Goal: Transaction & Acquisition: Purchase product/service

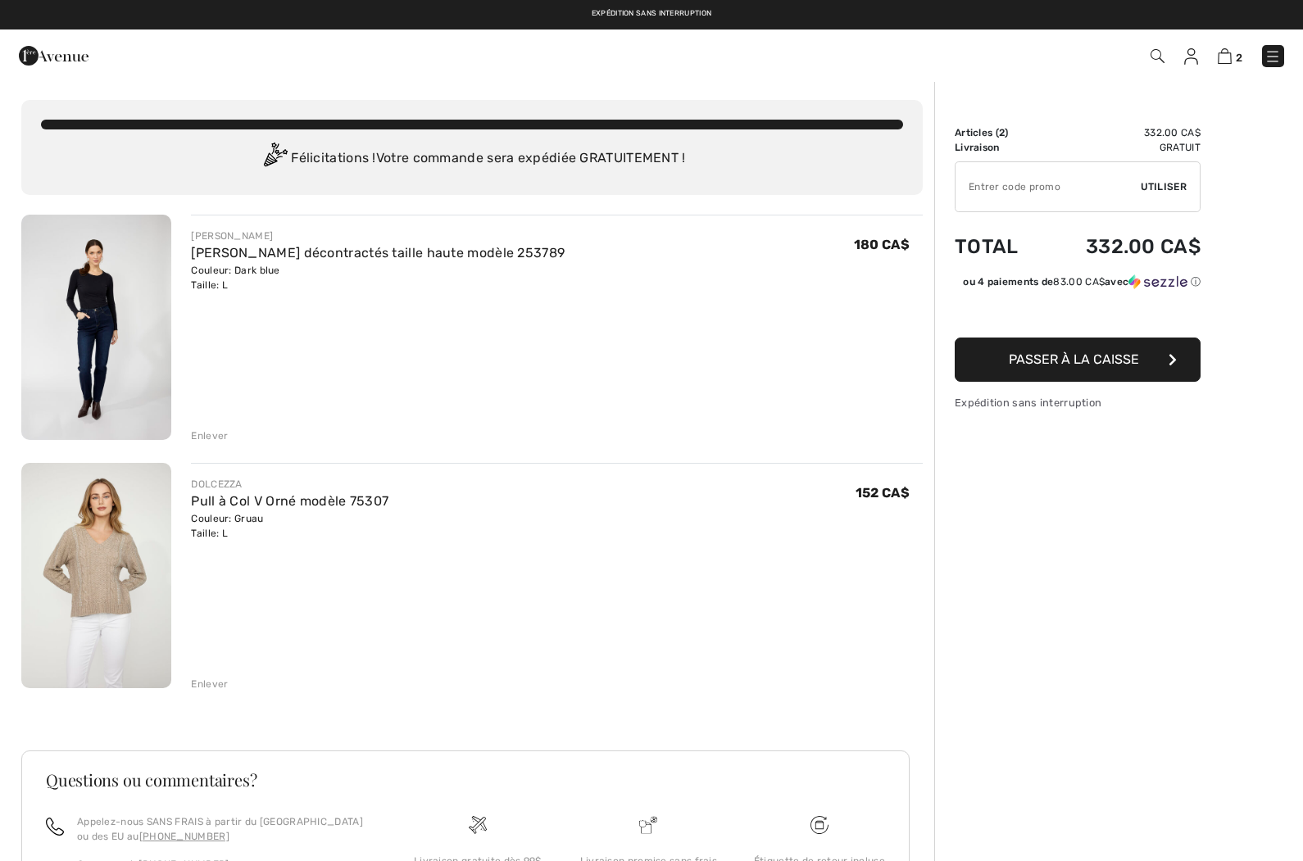
click at [63, 576] on img at bounding box center [96, 575] width 150 height 225
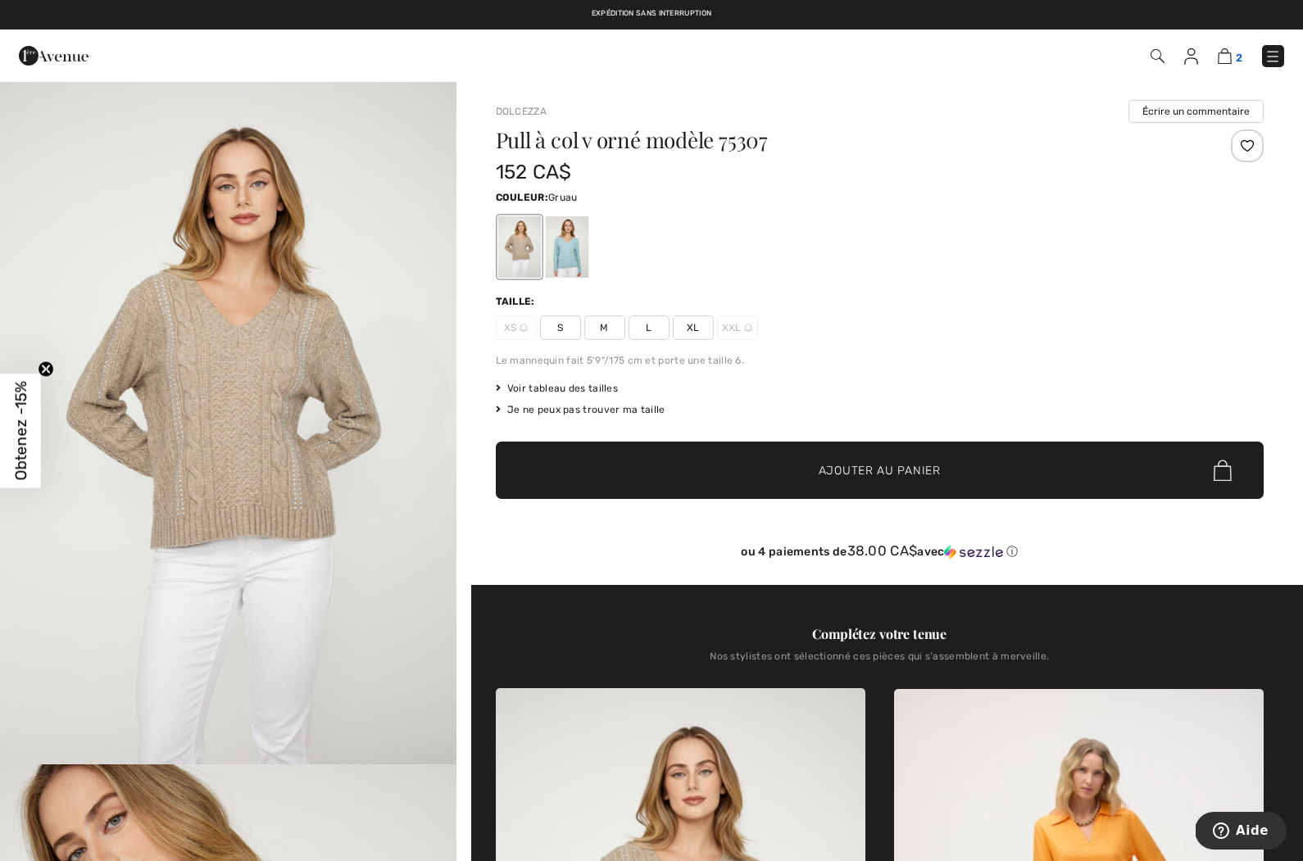
click at [1222, 50] on img at bounding box center [1225, 56] width 14 height 16
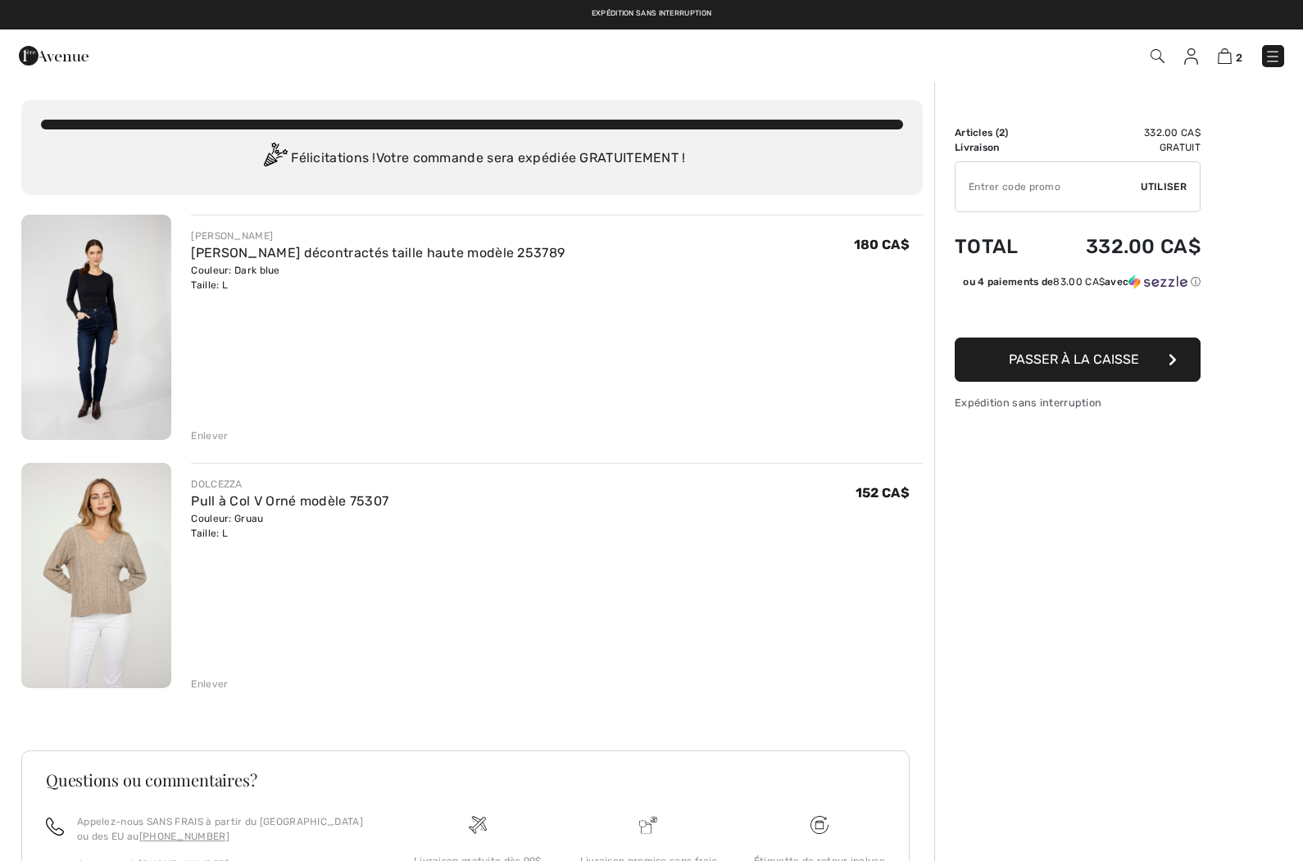
click at [1143, 355] on button "Passer à la caisse" at bounding box center [1078, 360] width 246 height 44
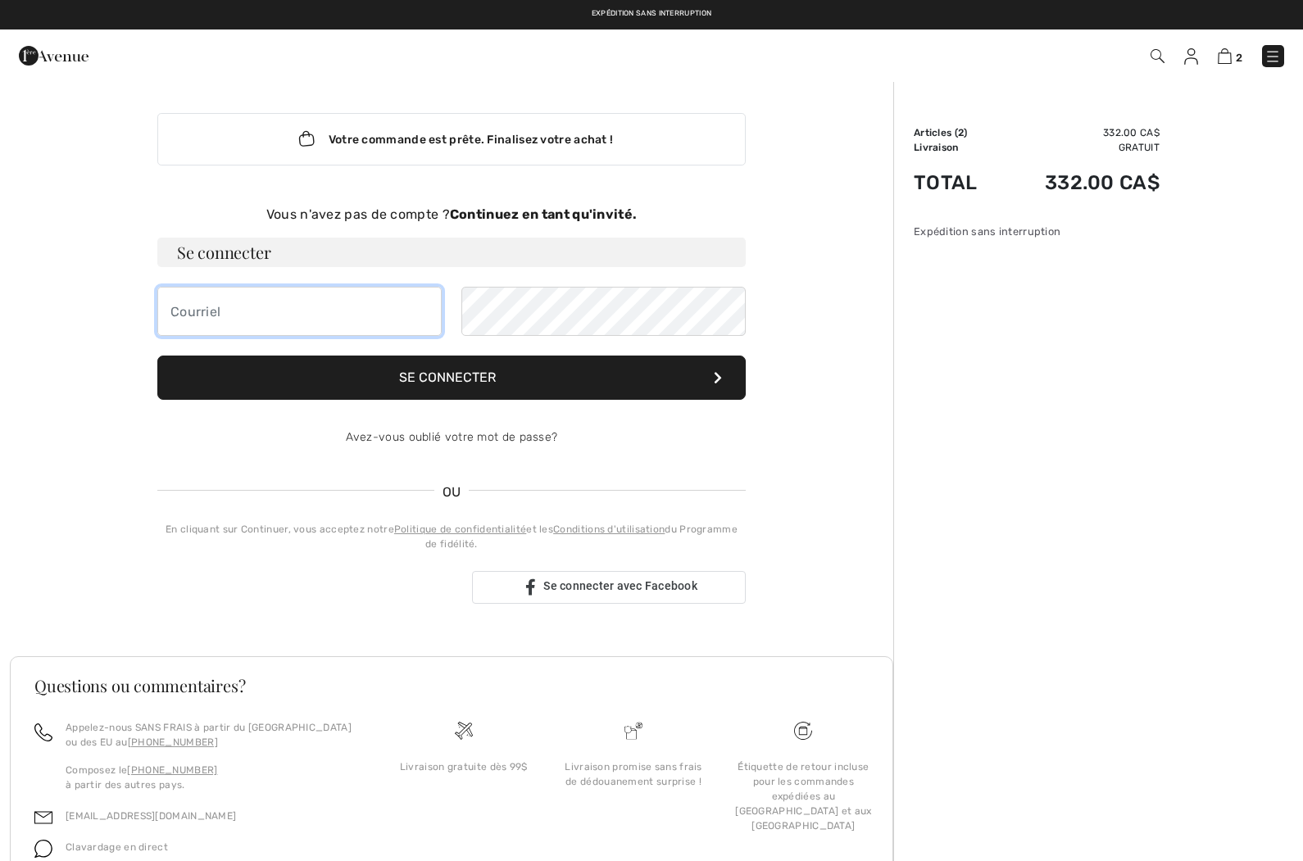
click at [280, 318] on input "email" at bounding box center [299, 311] width 284 height 49
type input "[EMAIL_ADDRESS][DOMAIN_NAME]"
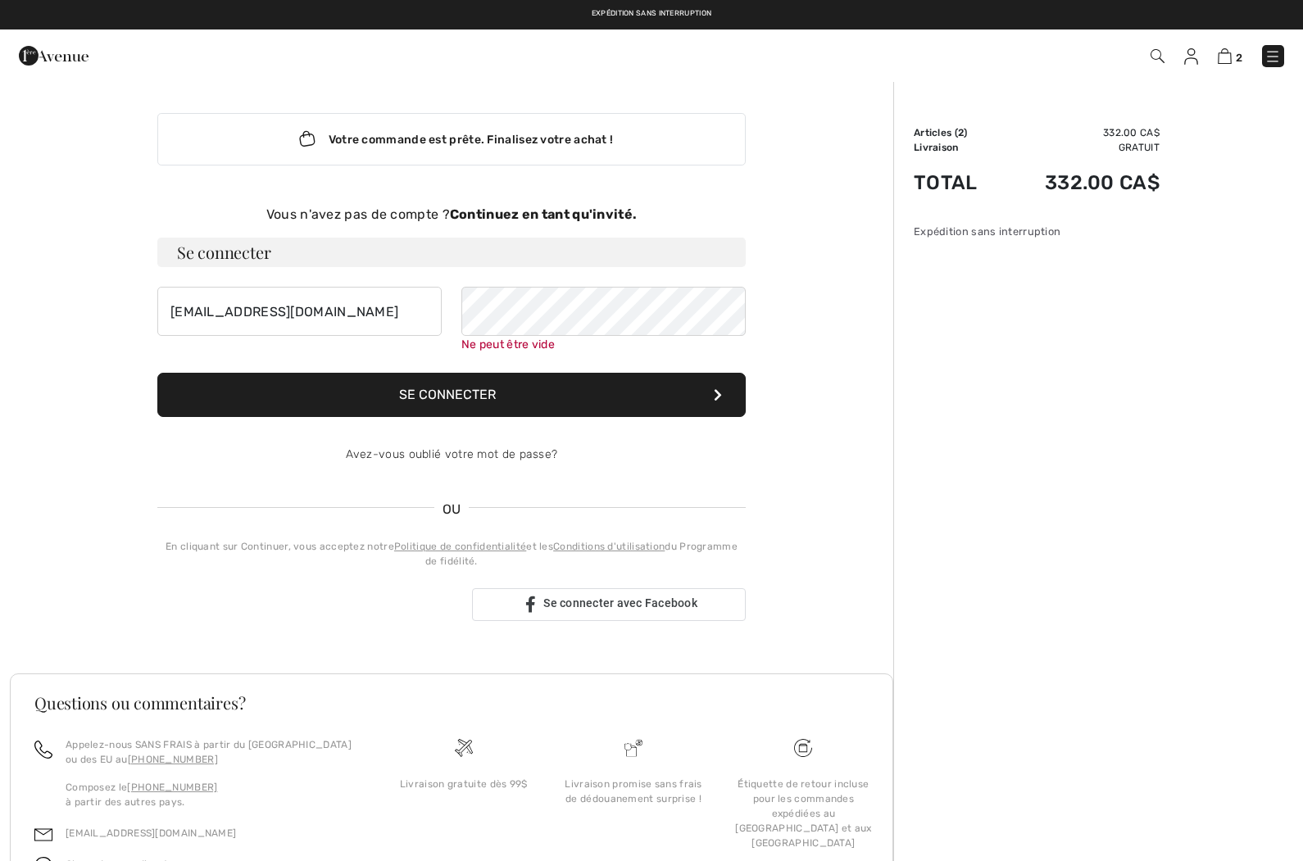
click at [551, 392] on button "Se connecter" at bounding box center [451, 395] width 588 height 44
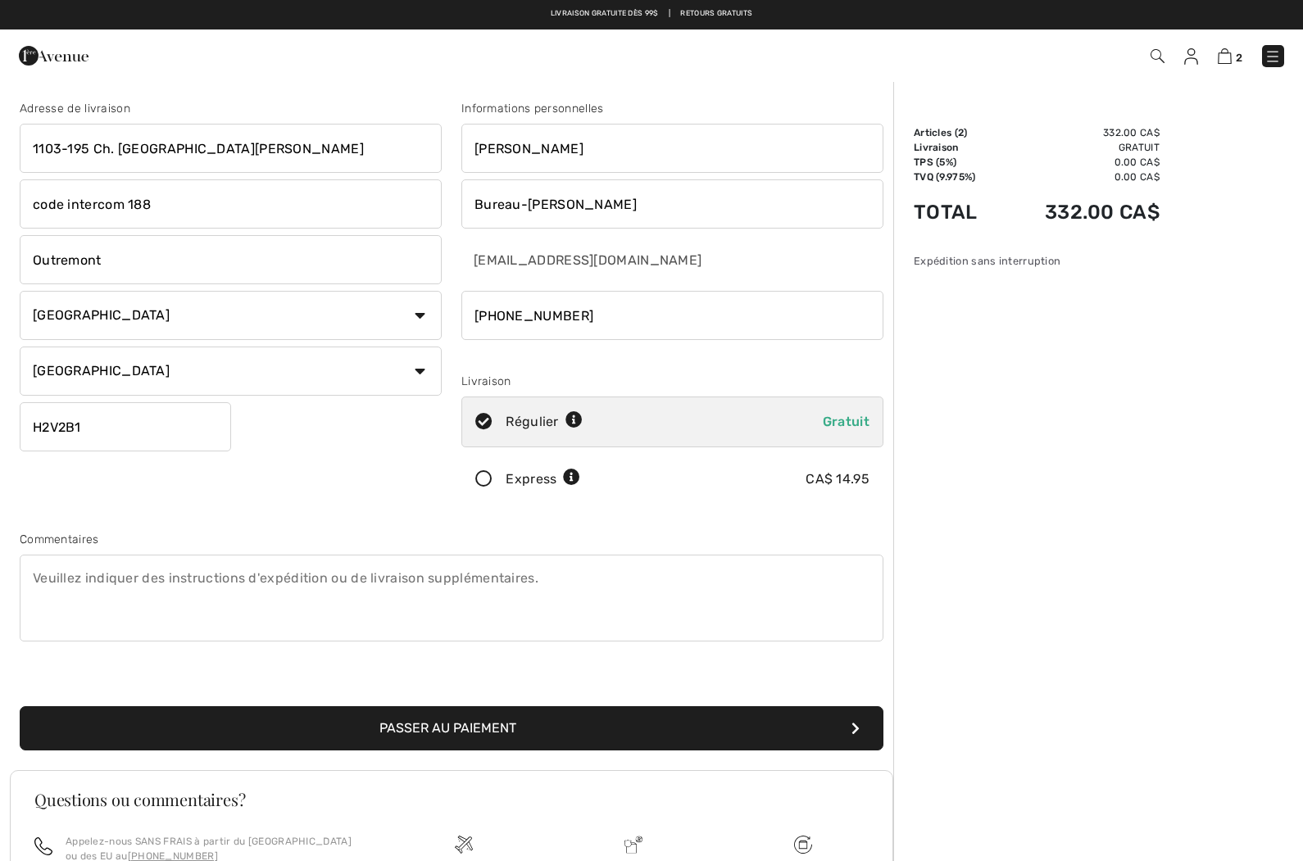
click at [198, 195] on input "code intercom 188" at bounding box center [231, 203] width 422 height 49
click at [166, 196] on input "code intercom 188" at bounding box center [231, 203] width 422 height 49
click at [451, 728] on button "Passer au paiement" at bounding box center [452, 728] width 864 height 44
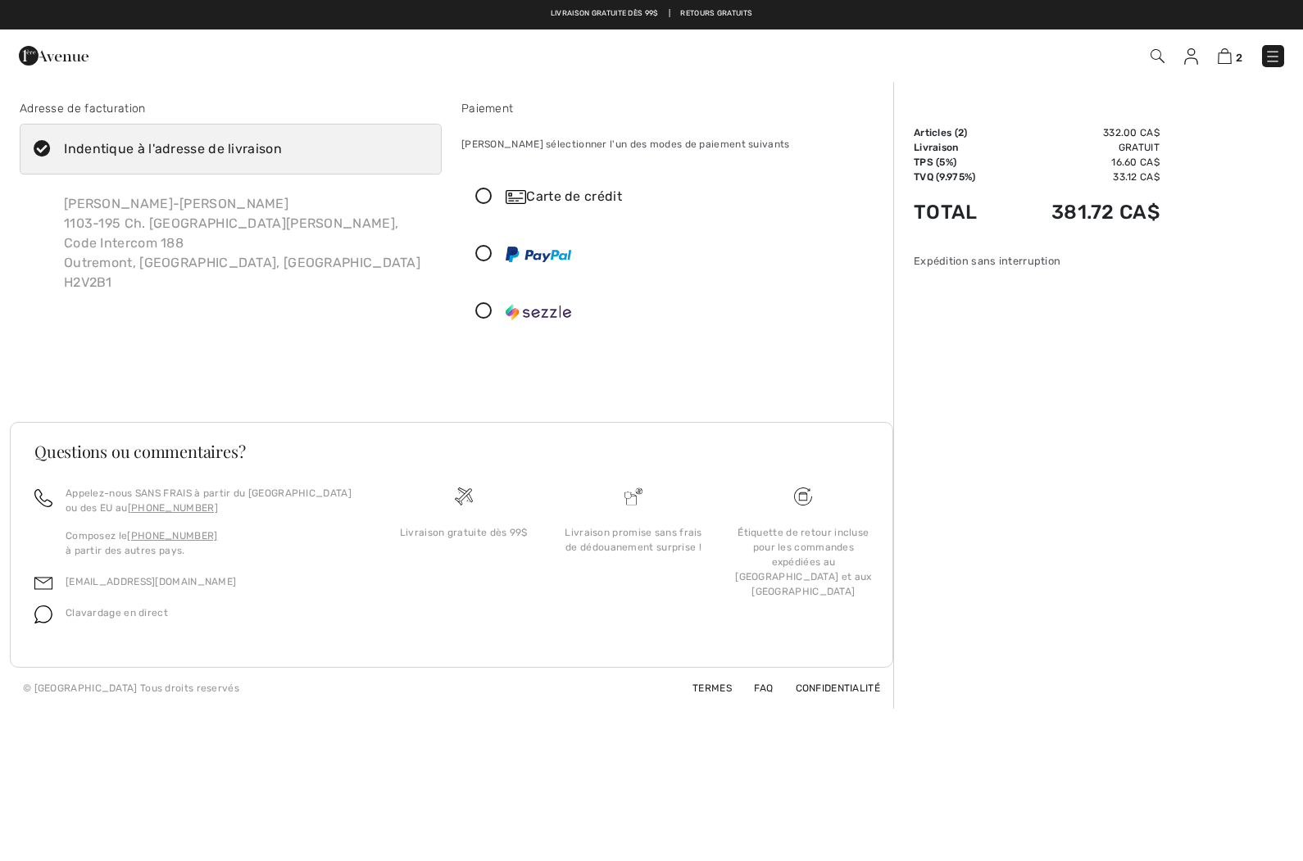
click at [1195, 61] on img at bounding box center [1191, 56] width 14 height 16
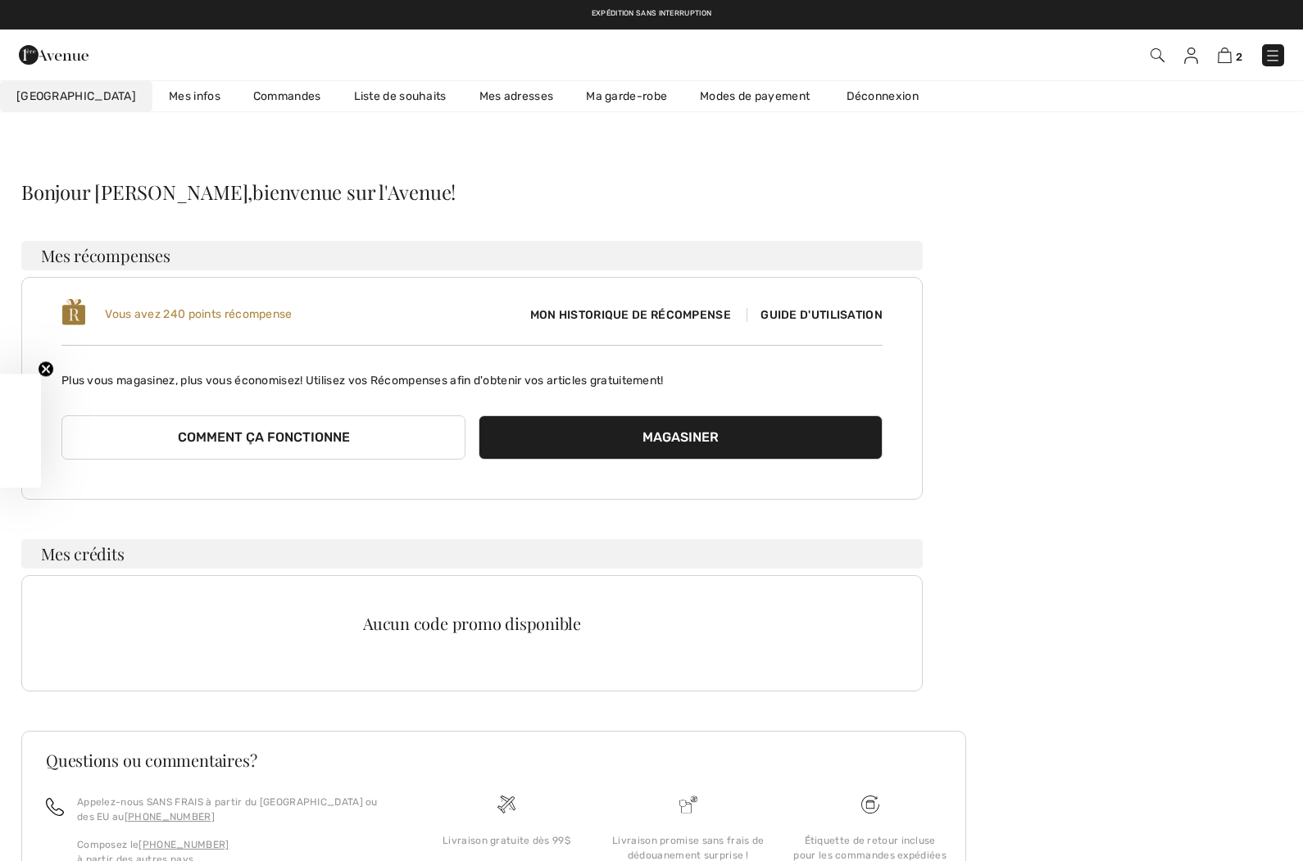
checkbox input "true"
click at [1231, 48] on link "2" at bounding box center [1230, 55] width 25 height 20
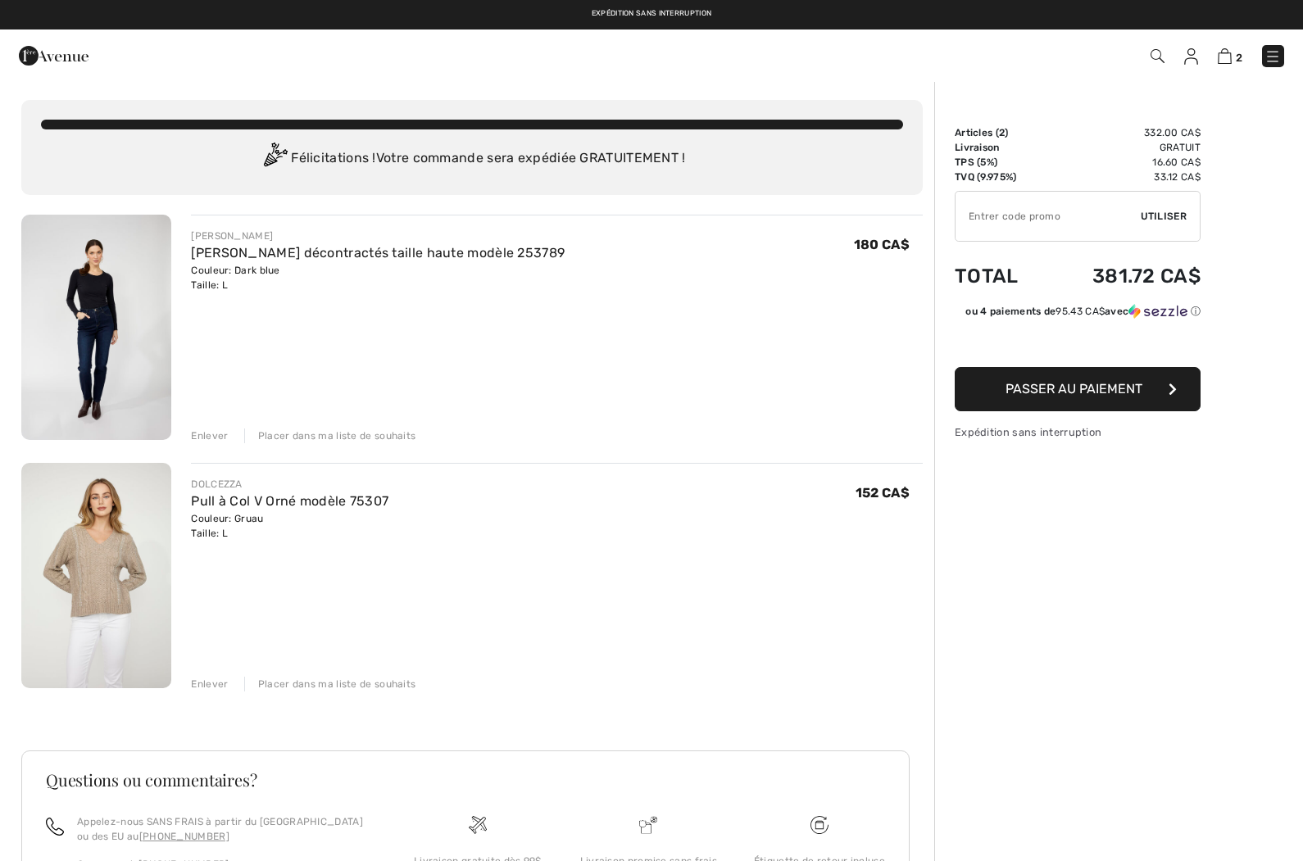
click at [138, 591] on img at bounding box center [96, 575] width 150 height 225
click at [138, 584] on img at bounding box center [96, 575] width 150 height 225
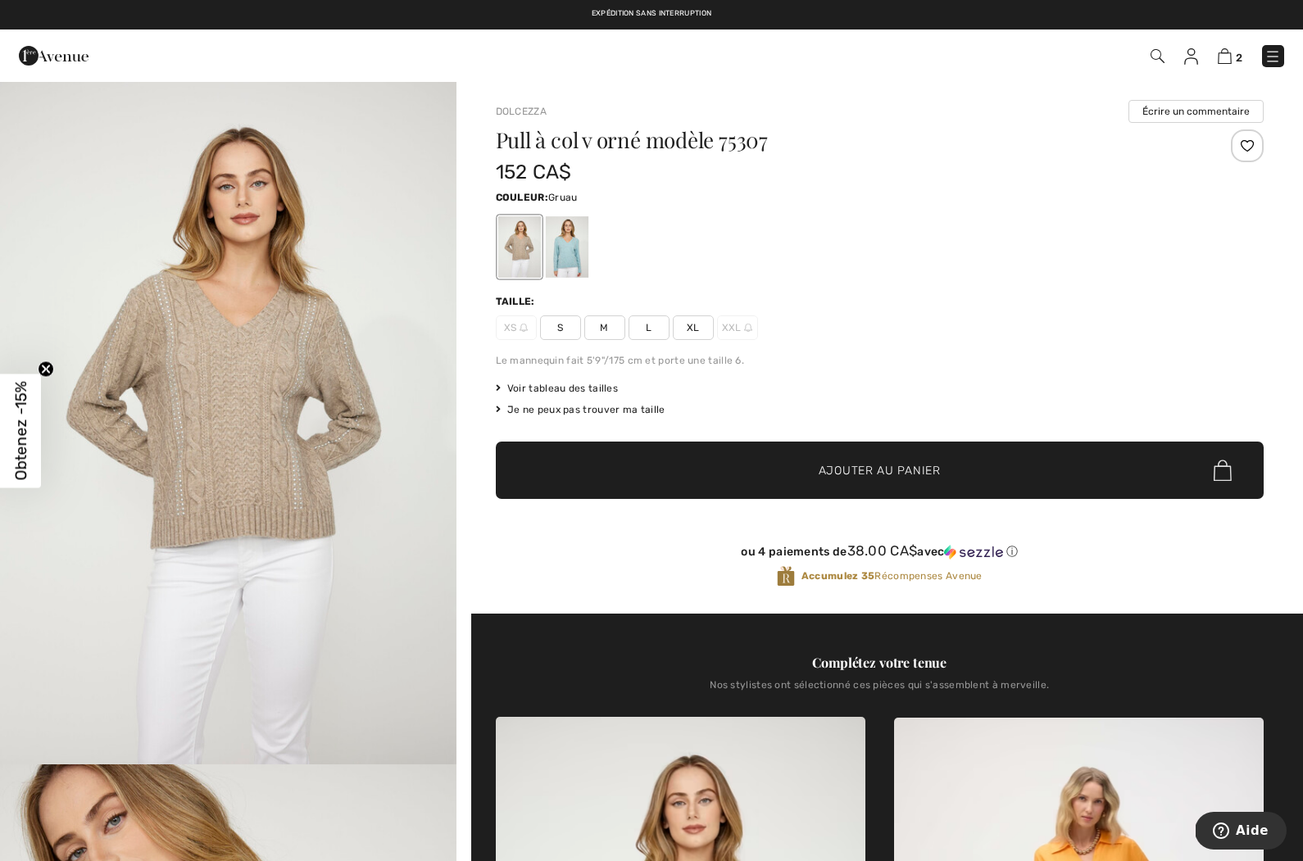
click at [1185, 65] on link at bounding box center [1191, 56] width 14 height 20
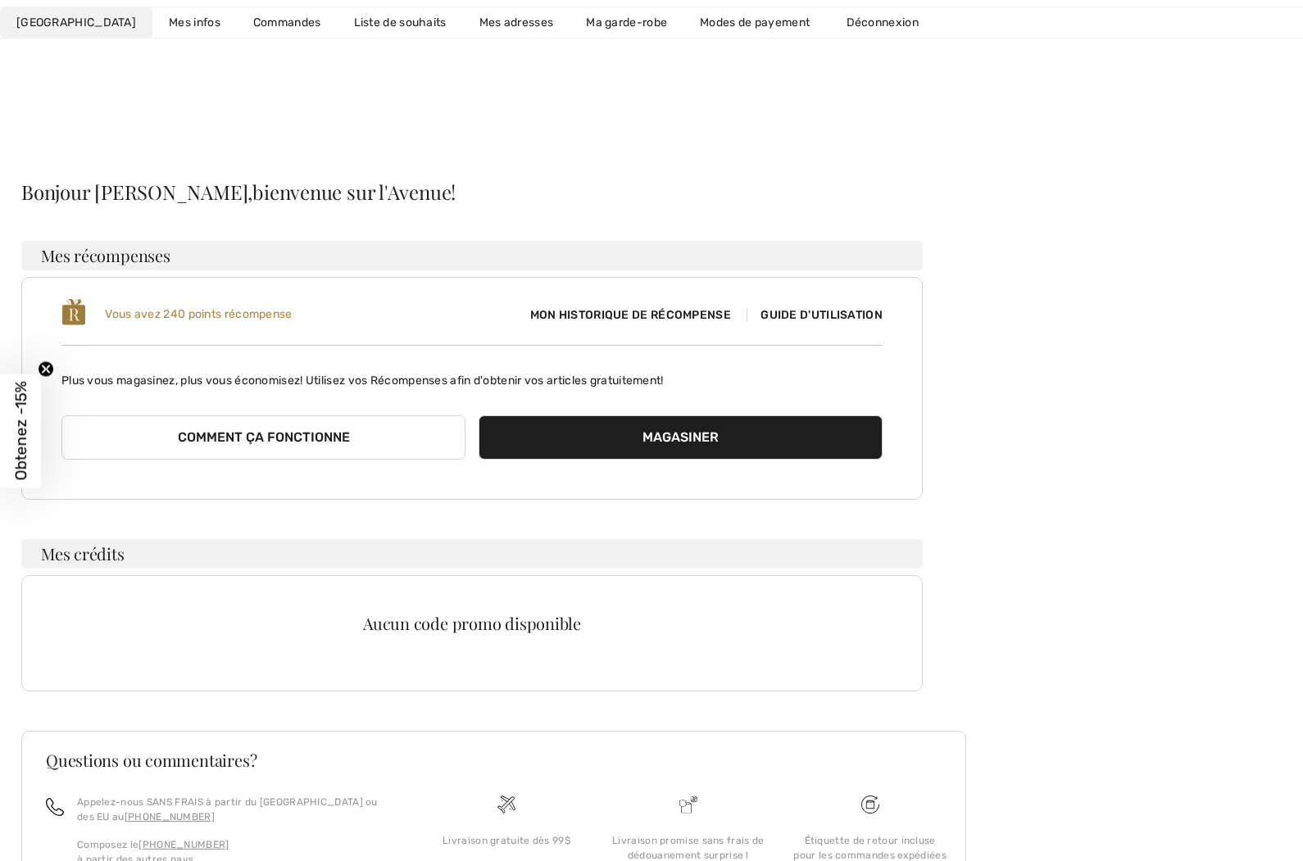
click at [483, 16] on link "Mes adresses" at bounding box center [516, 22] width 107 height 30
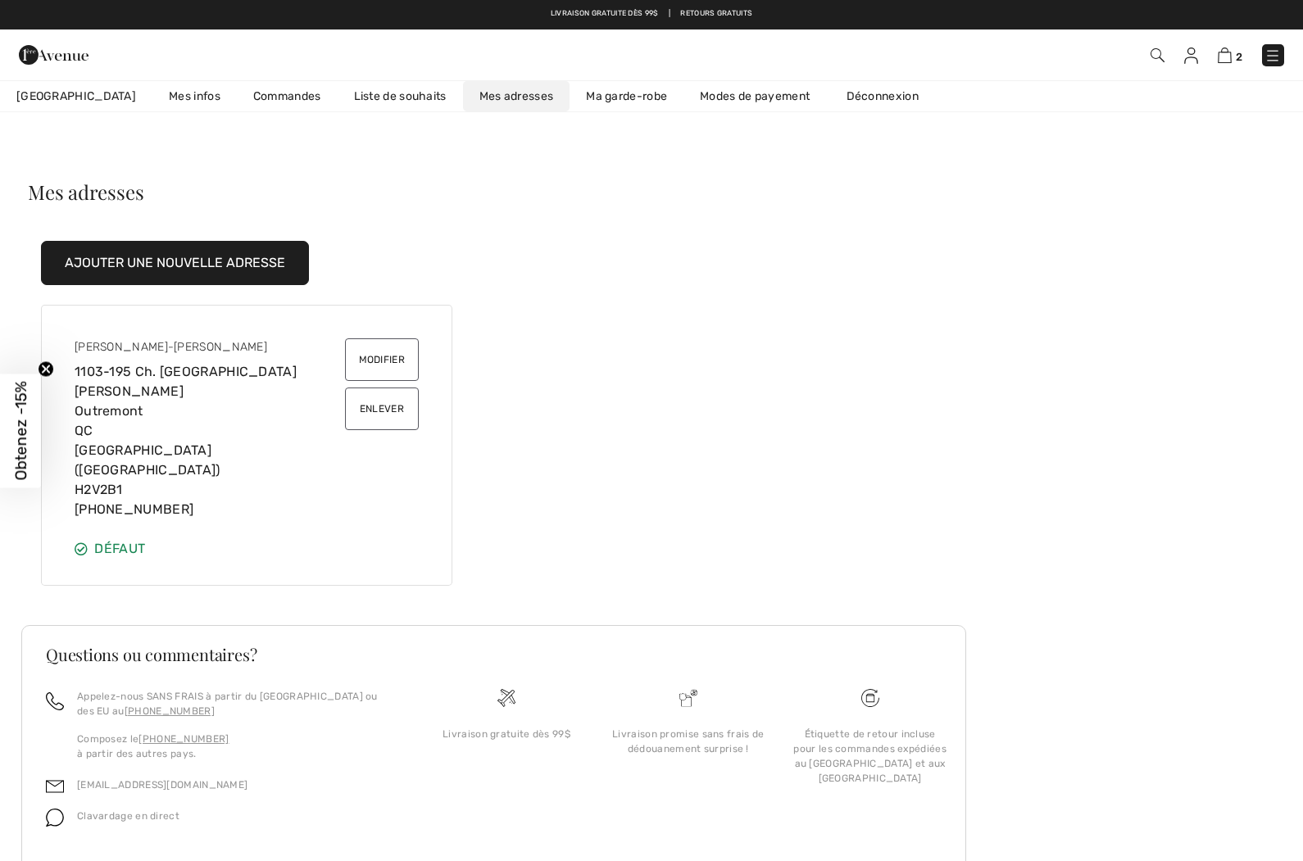
click at [164, 102] on link "Mes infos" at bounding box center [194, 96] width 84 height 30
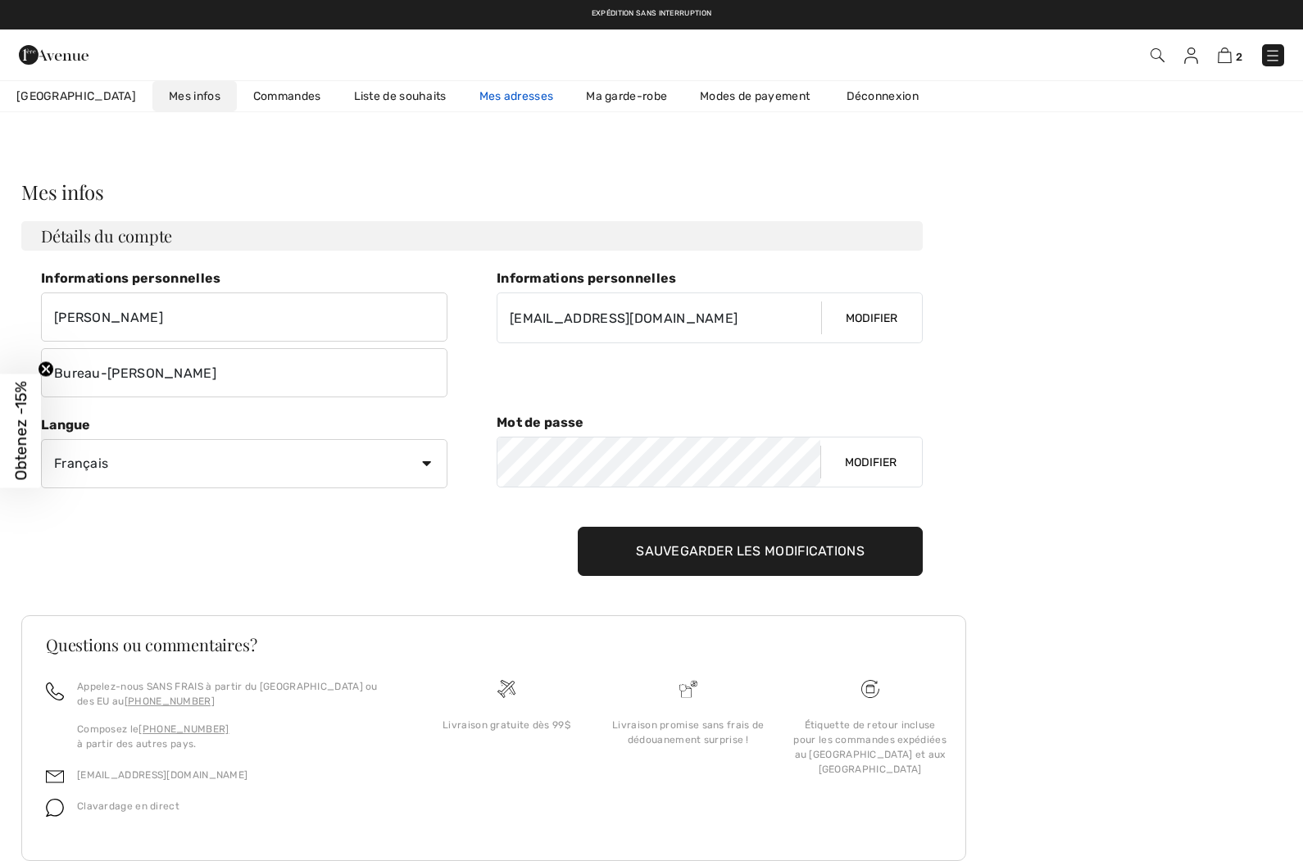
click at [494, 97] on link "Mes adresses" at bounding box center [516, 96] width 107 height 30
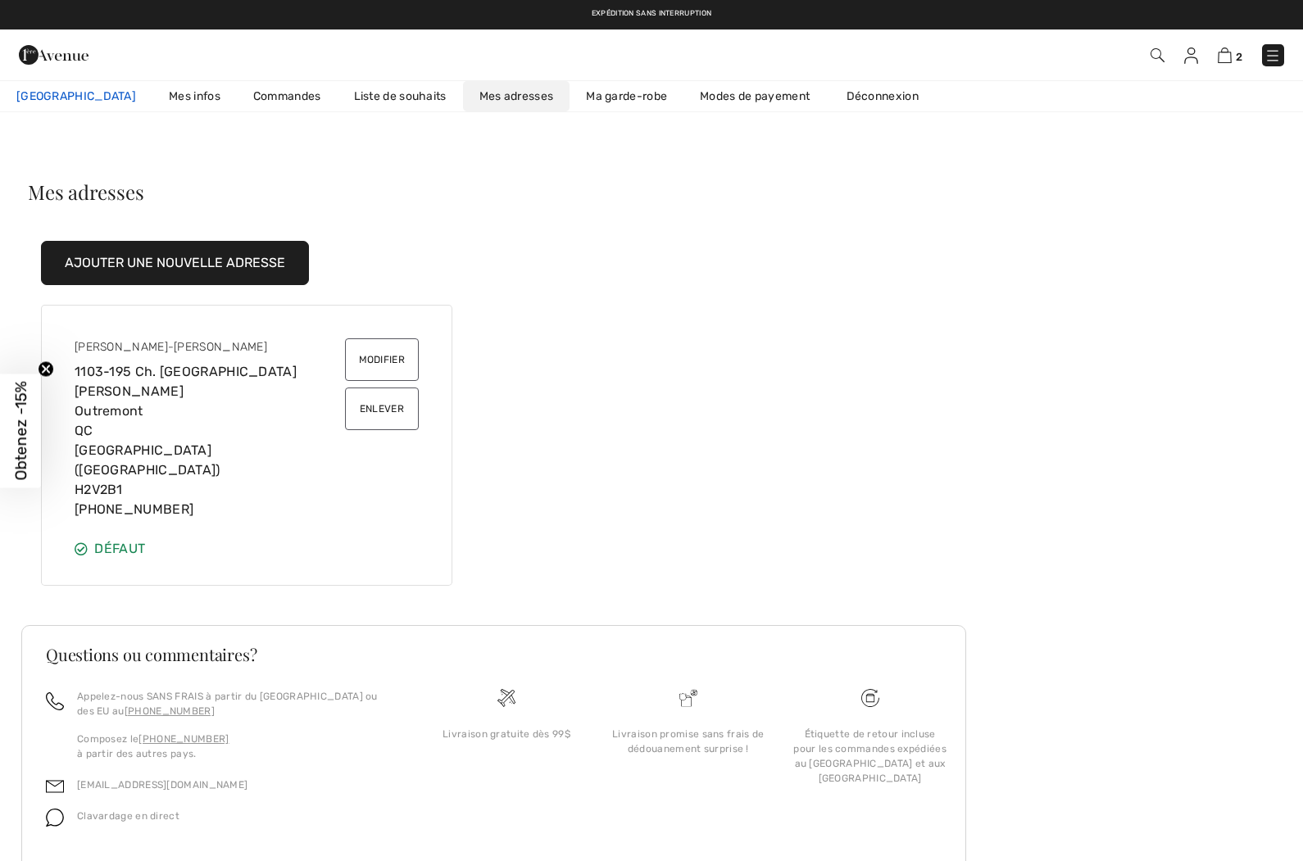
click at [62, 99] on span "Mon Avenue" at bounding box center [76, 96] width 120 height 17
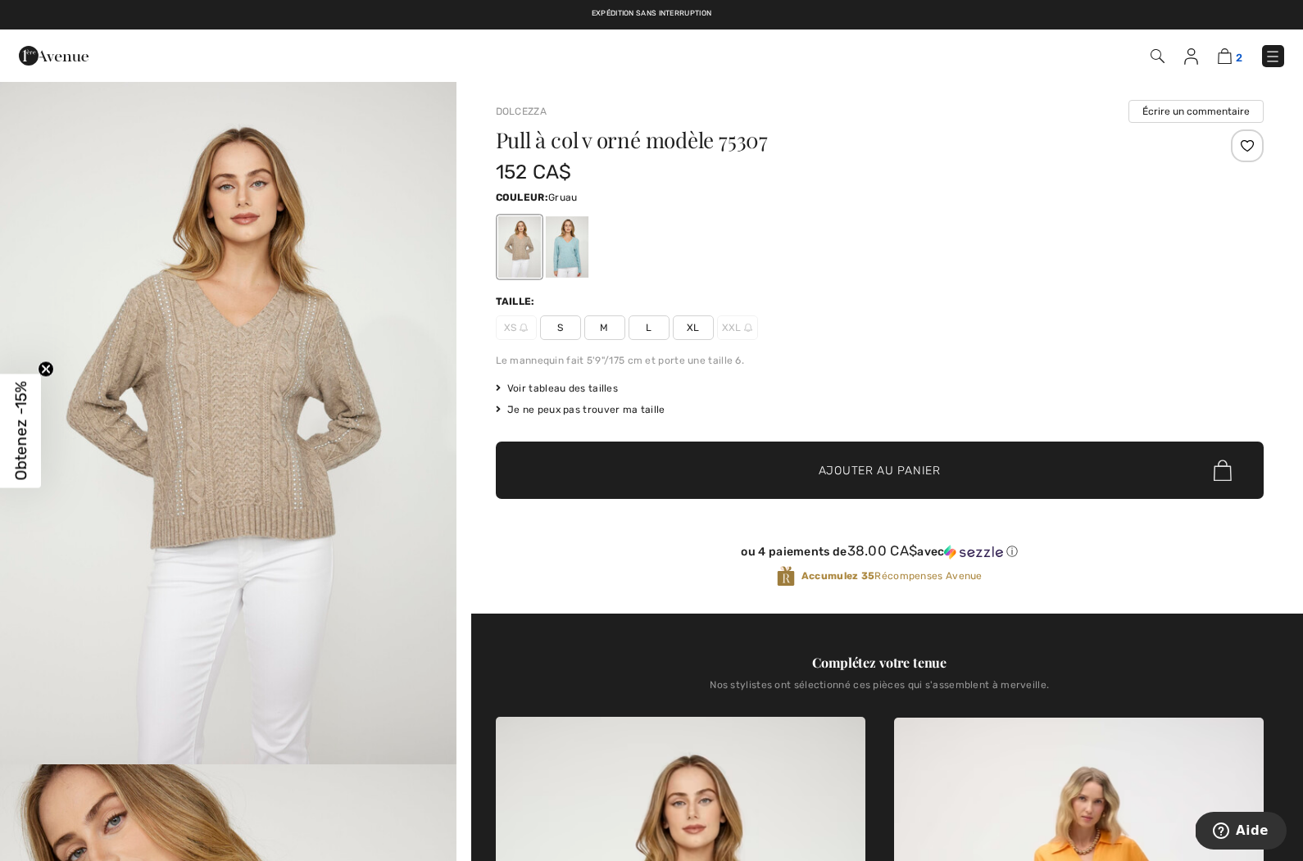
click at [1227, 61] on img at bounding box center [1225, 56] width 14 height 16
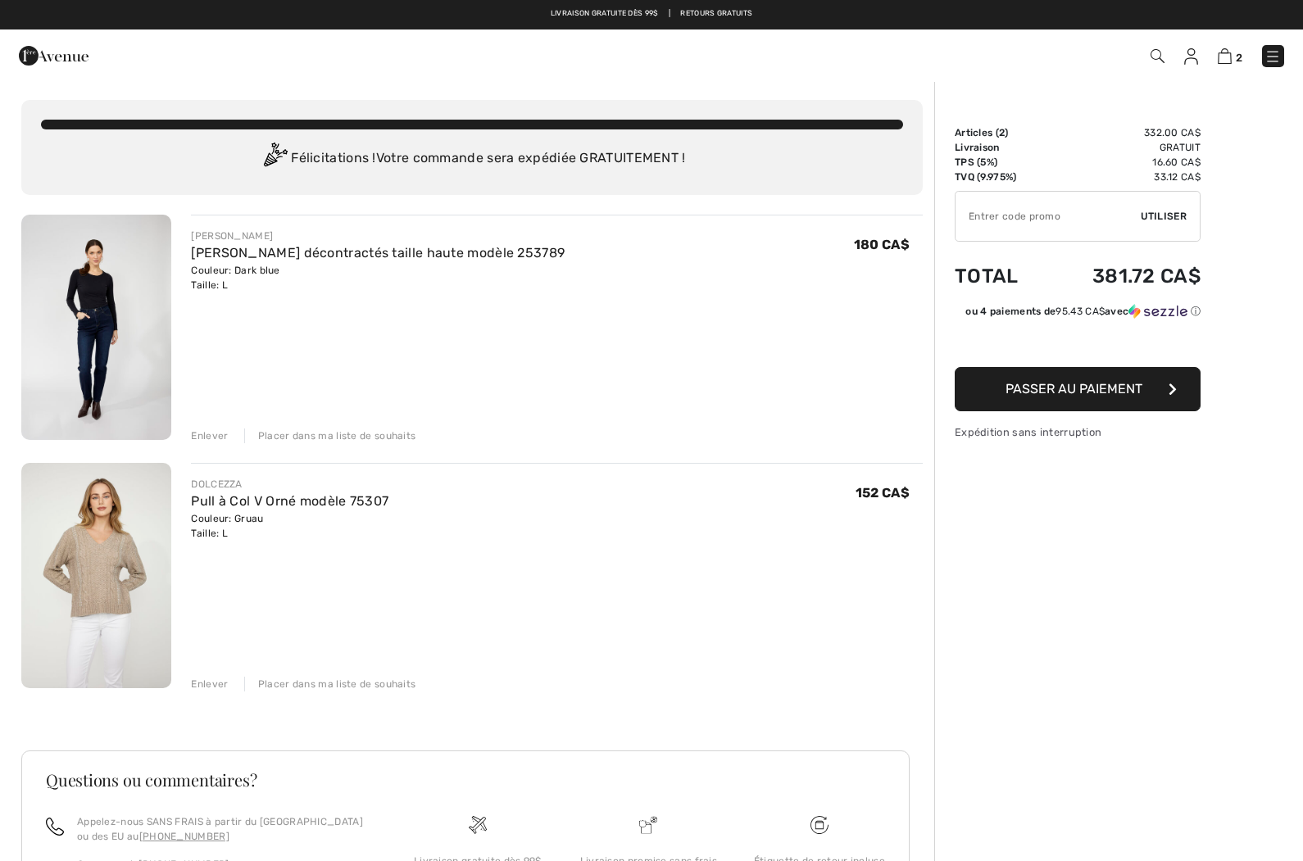
click at [1165, 373] on button "Passer au paiement" at bounding box center [1078, 389] width 246 height 44
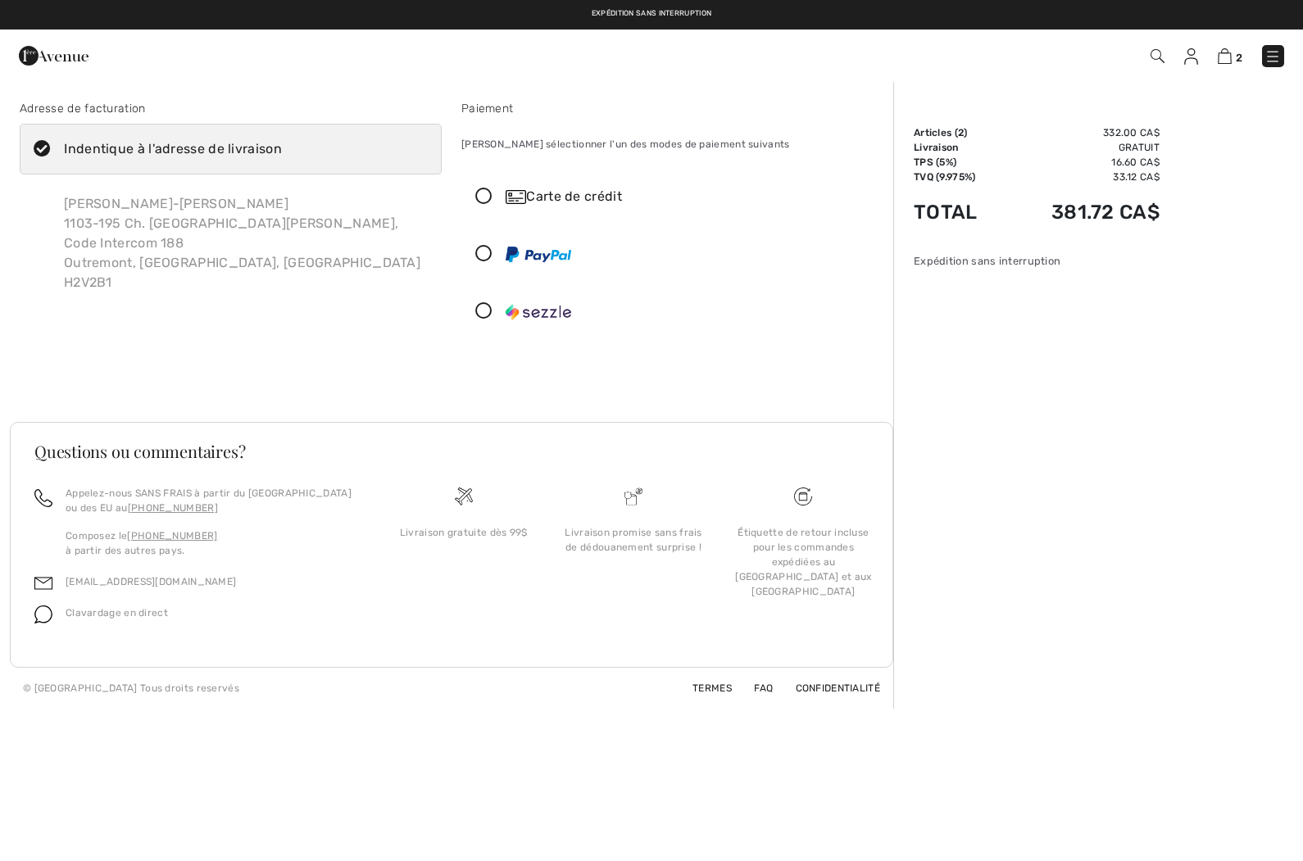
click at [188, 234] on div "[PERSON_NAME]-[PERSON_NAME] 1103-195 Ch. [GEOGRAPHIC_DATA][PERSON_NAME], Code I…" at bounding box center [246, 243] width 391 height 125
click at [1220, 61] on img at bounding box center [1225, 56] width 14 height 16
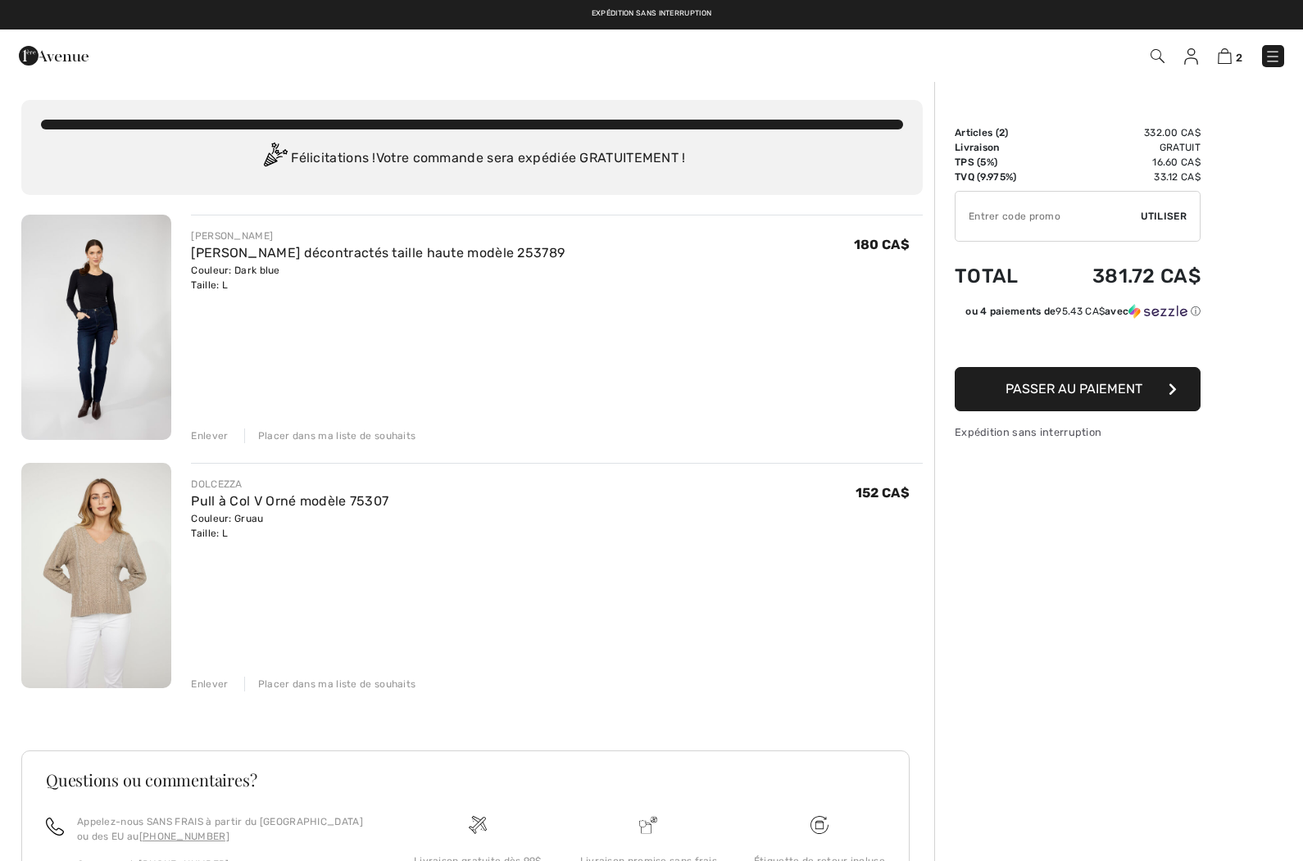
click at [102, 587] on img at bounding box center [96, 575] width 150 height 225
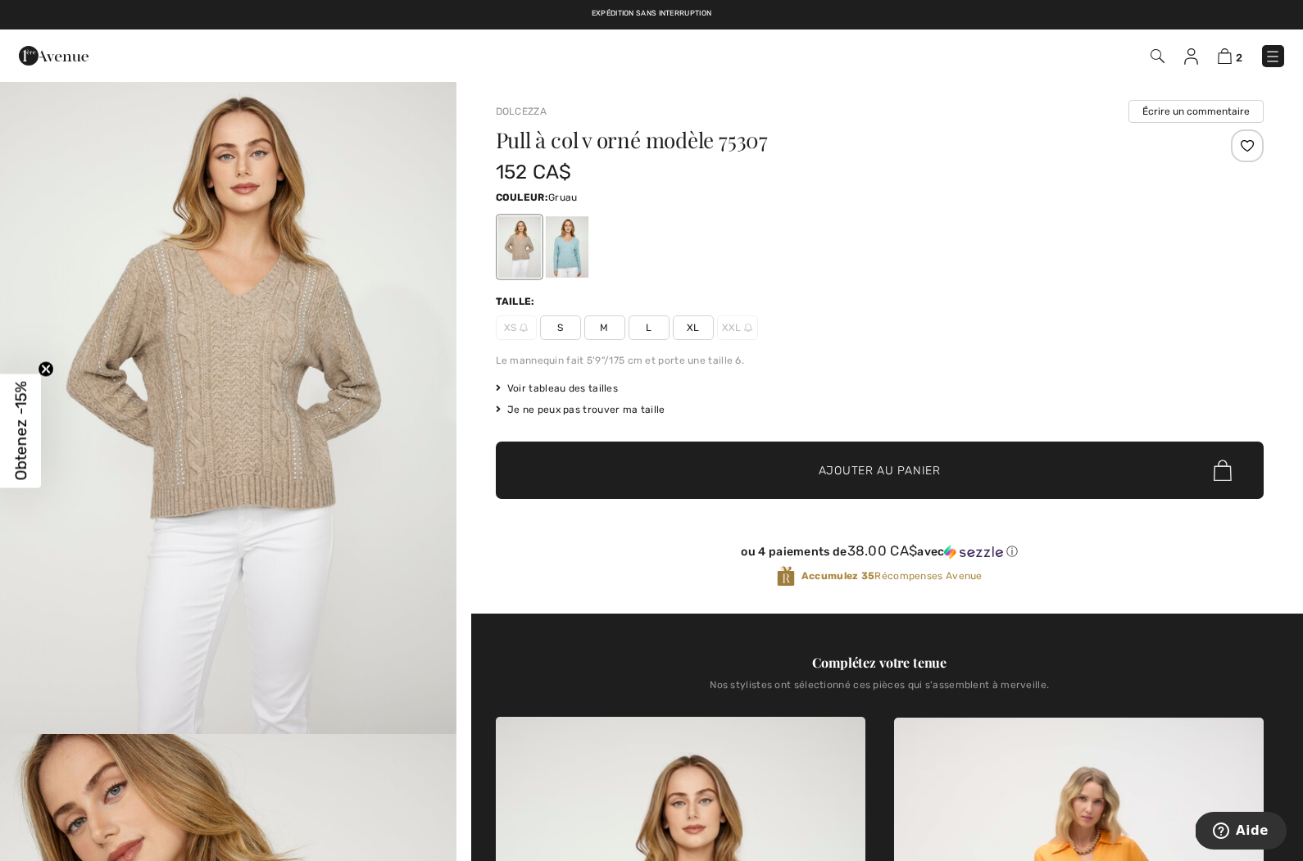
scroll to position [31, 0]
click at [573, 245] on div at bounding box center [566, 246] width 43 height 61
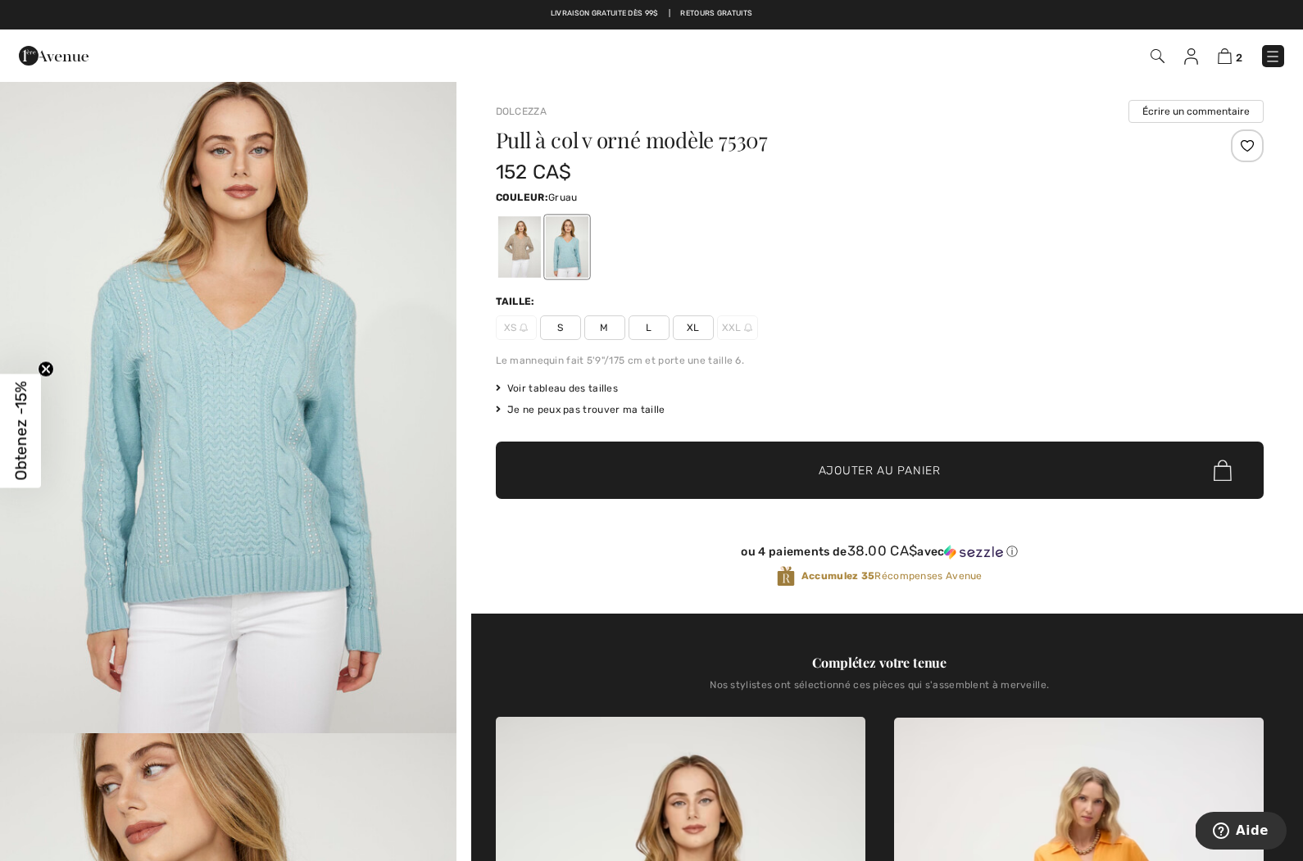
click at [528, 253] on div at bounding box center [518, 246] width 43 height 61
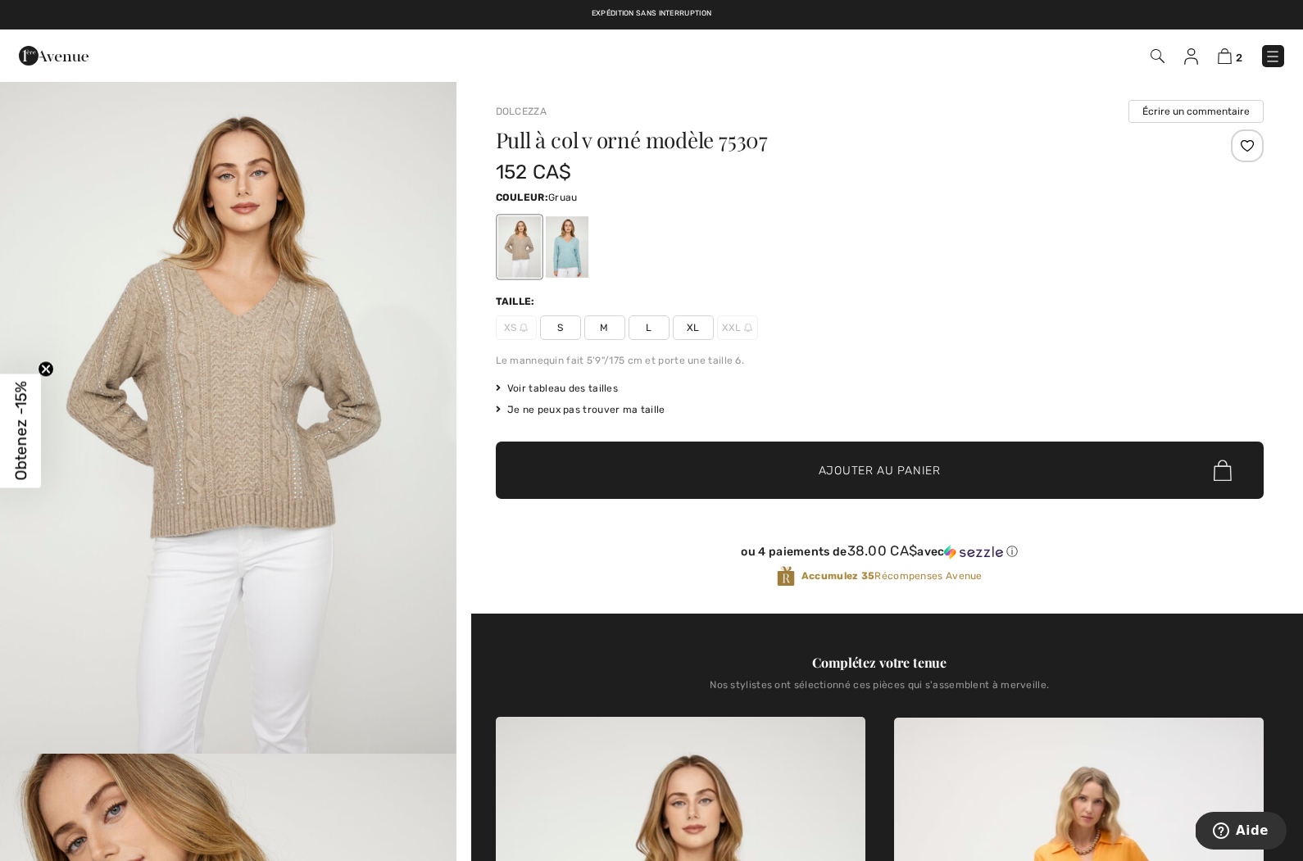
scroll to position [0, 0]
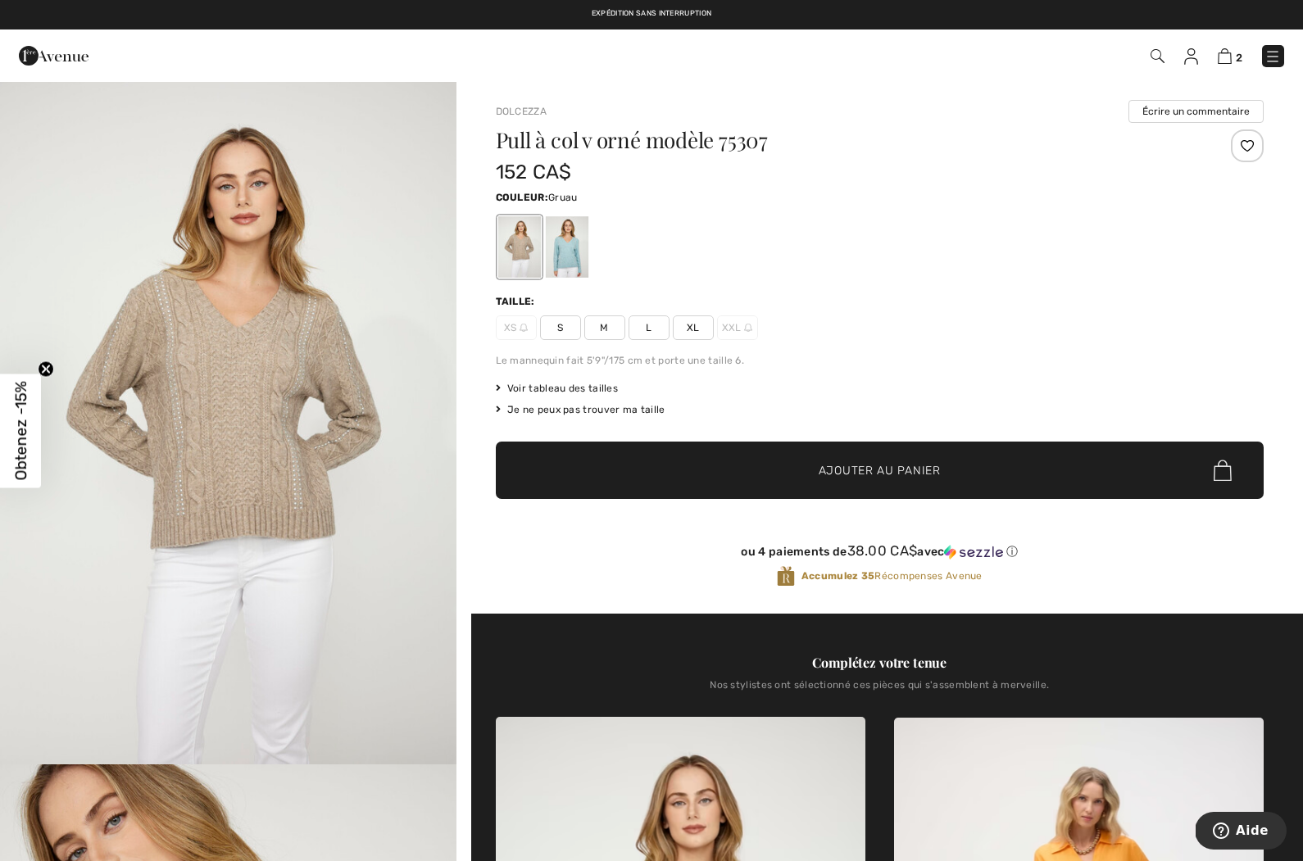
click at [1194, 59] on img at bounding box center [1191, 56] width 14 height 16
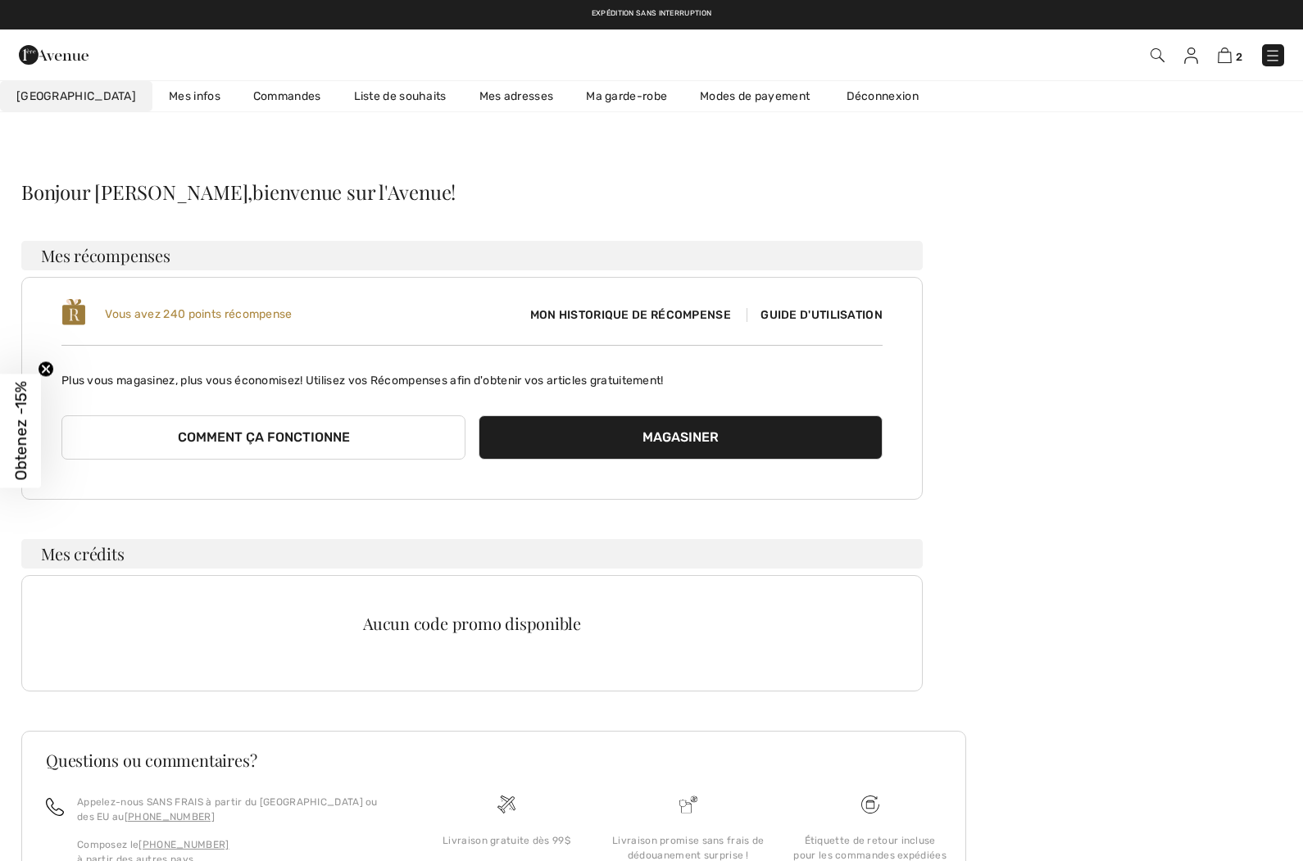
click at [161, 98] on link "Mes infos" at bounding box center [194, 96] width 84 height 30
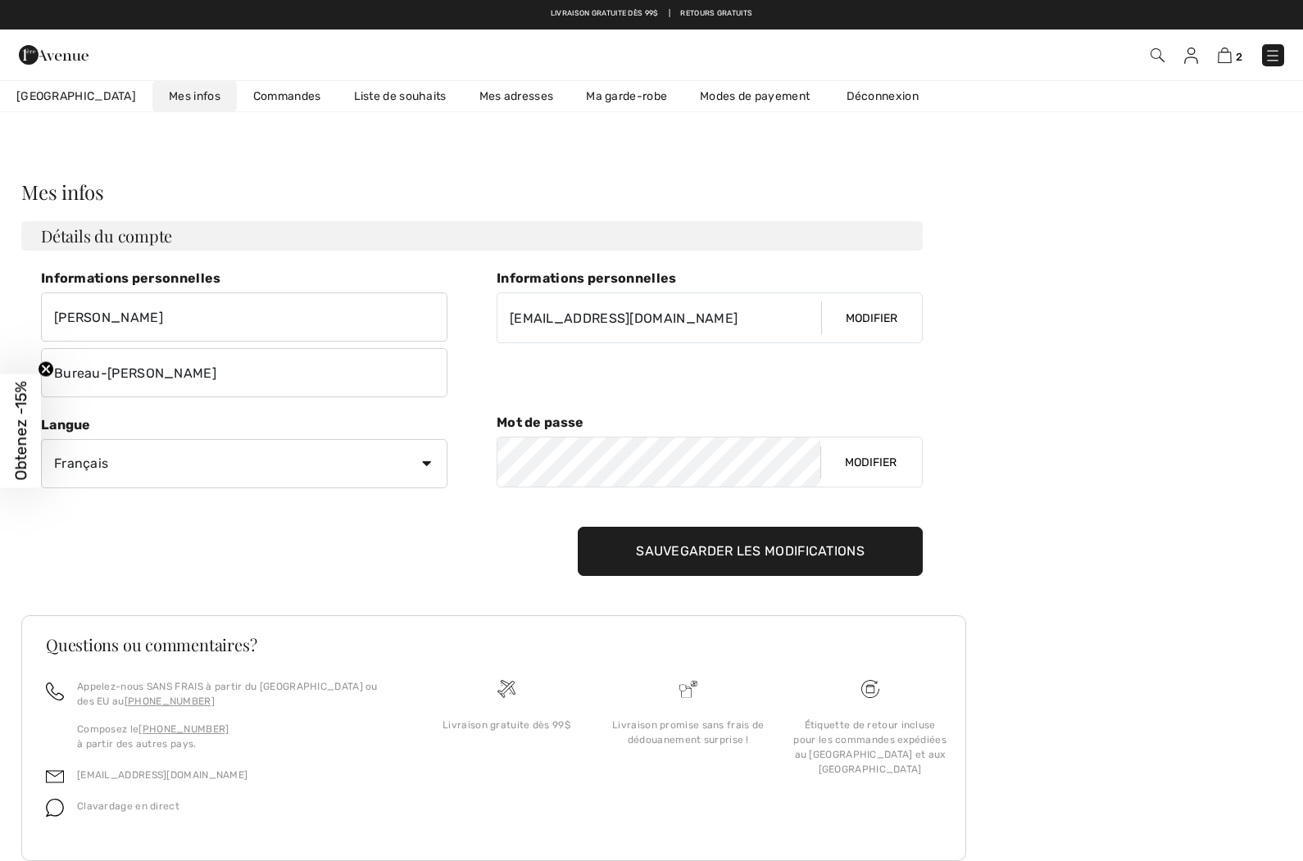
click at [374, 96] on link "Liste de souhaits" at bounding box center [400, 96] width 125 height 30
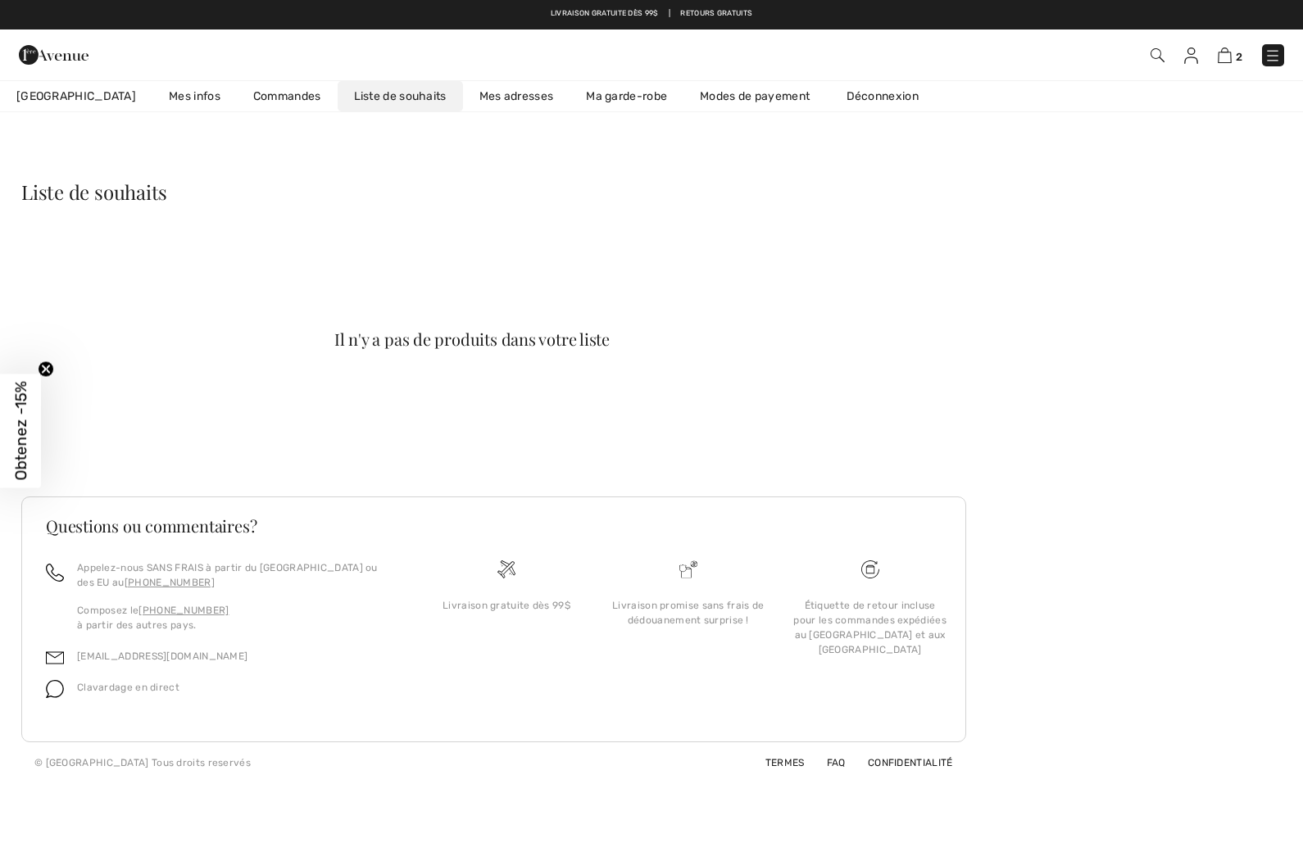
click at [485, 100] on link "Mes adresses" at bounding box center [516, 96] width 107 height 30
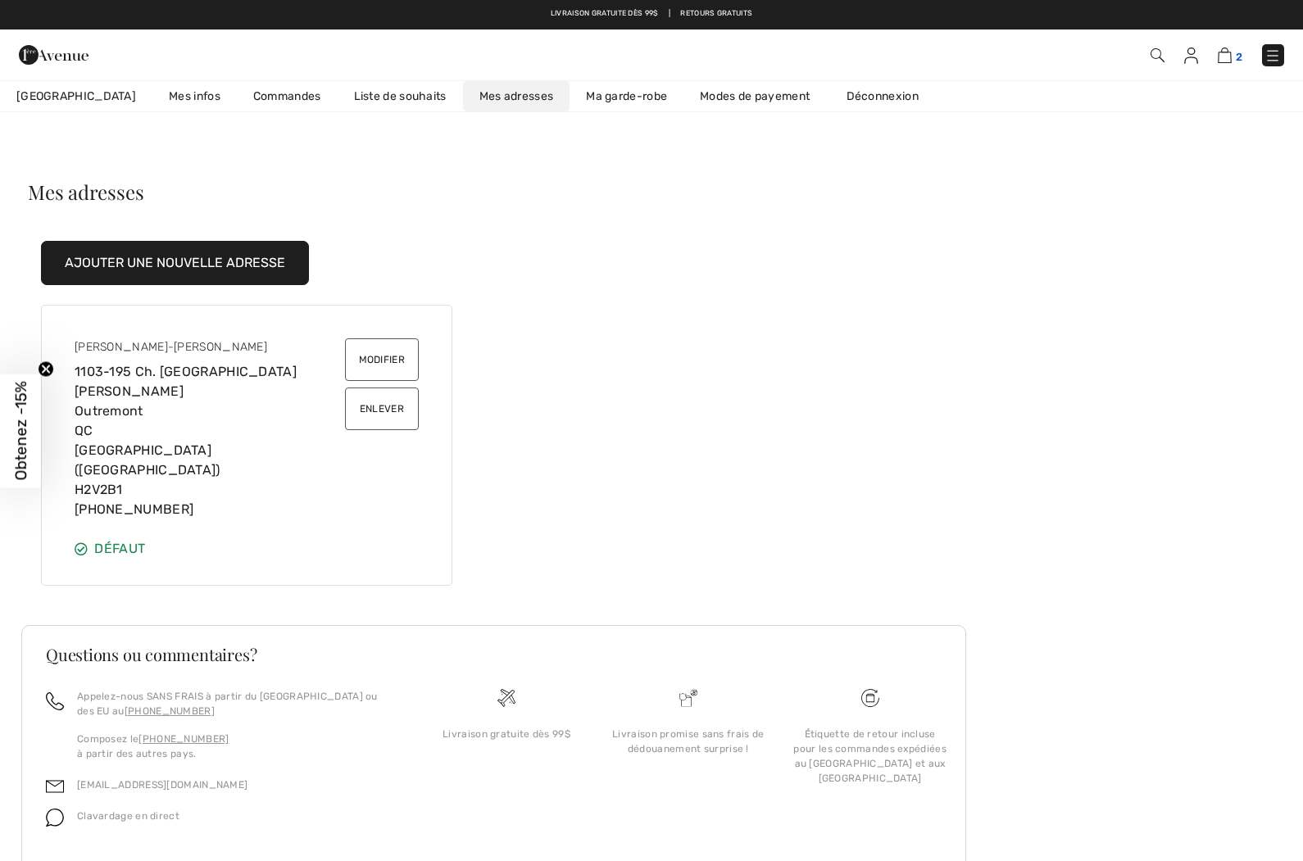
click at [1236, 53] on span "2" at bounding box center [1239, 57] width 7 height 12
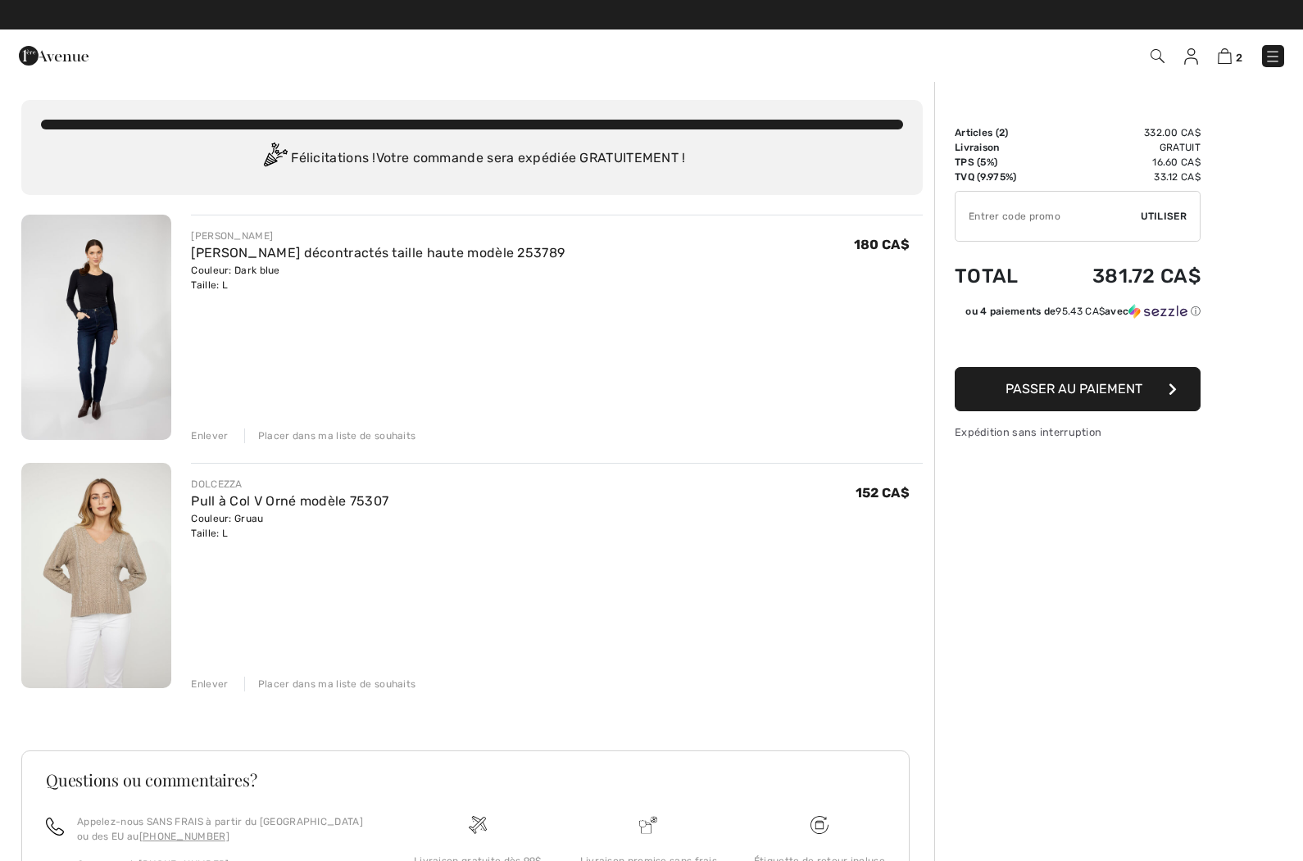
click at [1150, 394] on button "Passer au paiement" at bounding box center [1078, 389] width 246 height 44
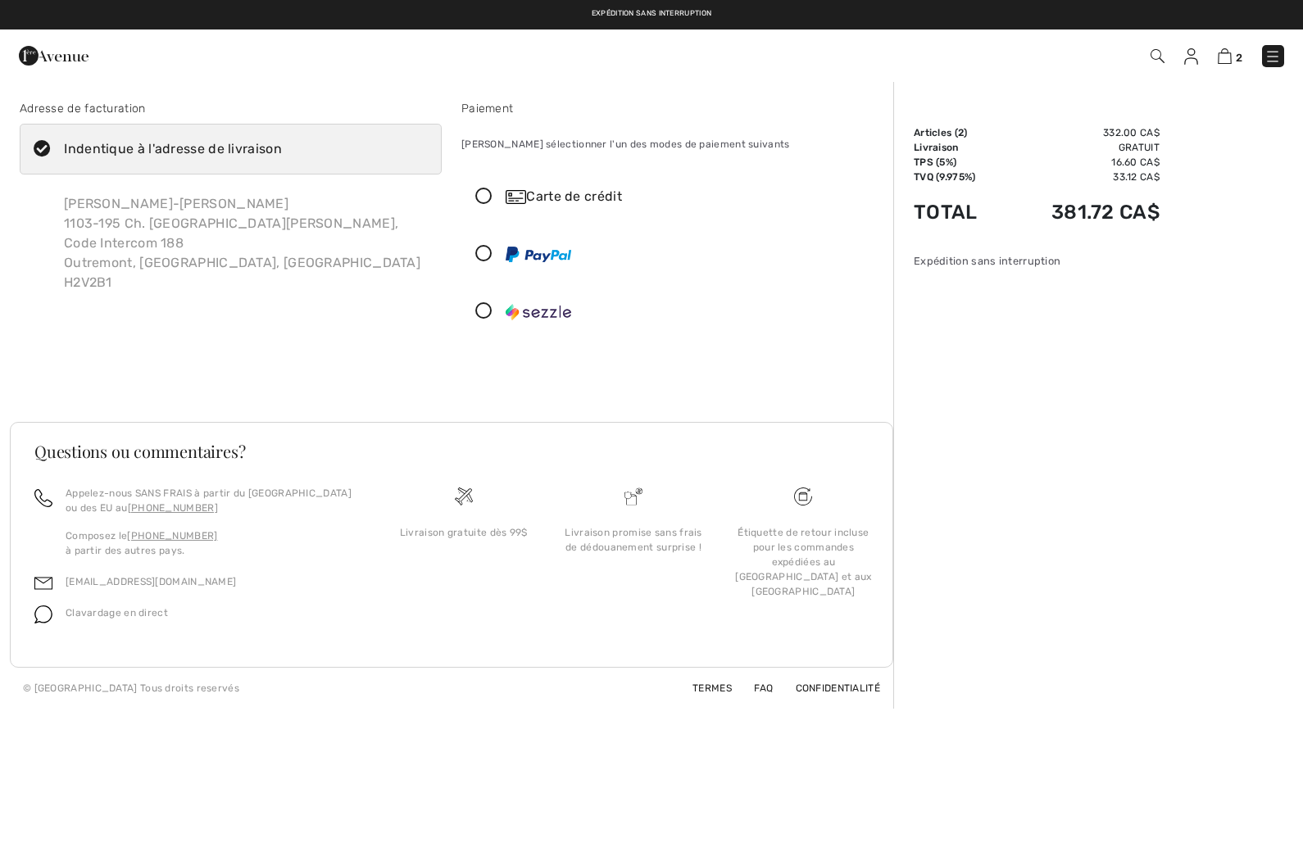
click at [490, 201] on icon at bounding box center [483, 196] width 43 height 17
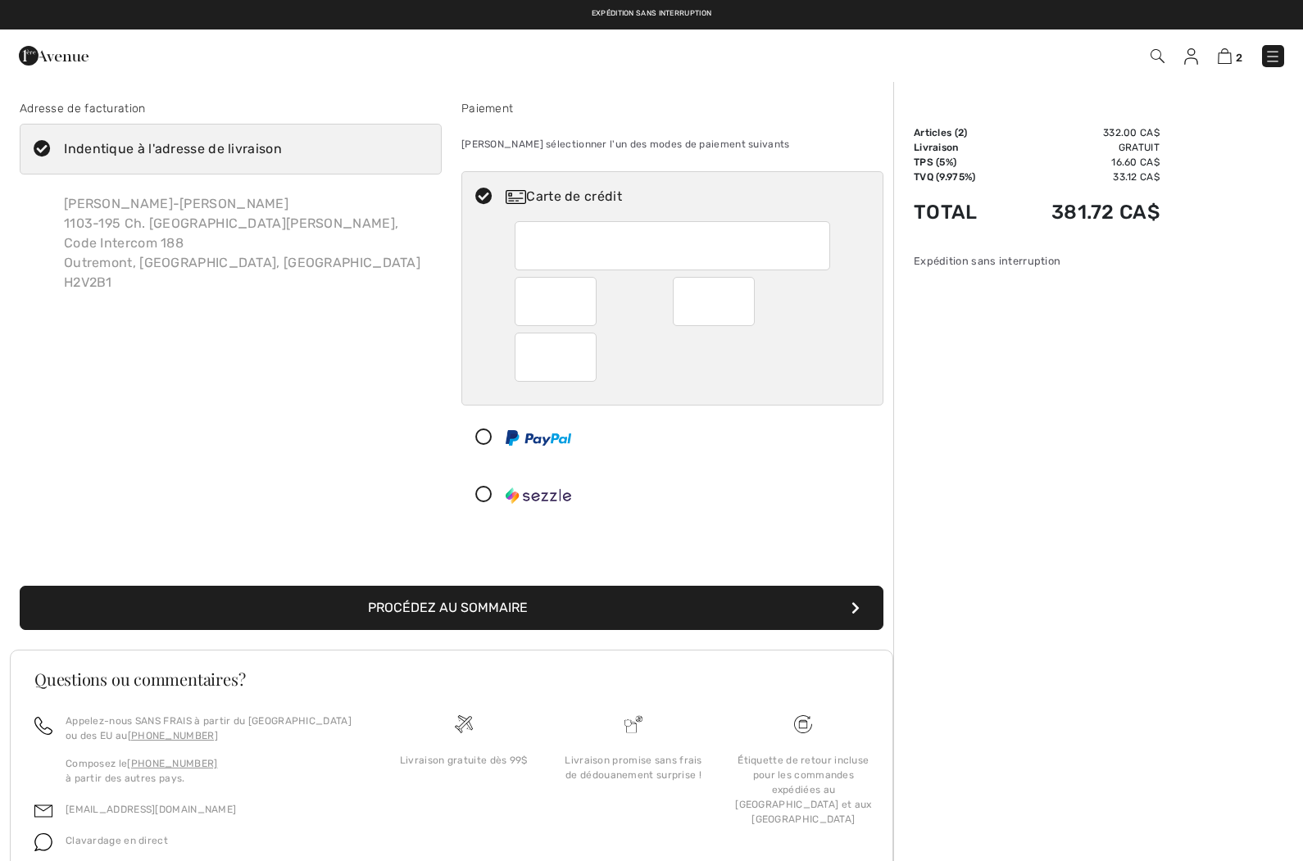
click at [587, 301] on div at bounding box center [556, 301] width 82 height 49
click at [751, 306] on div at bounding box center [714, 301] width 82 height 49
click at [683, 606] on button "Procédez au sommaire" at bounding box center [452, 608] width 864 height 44
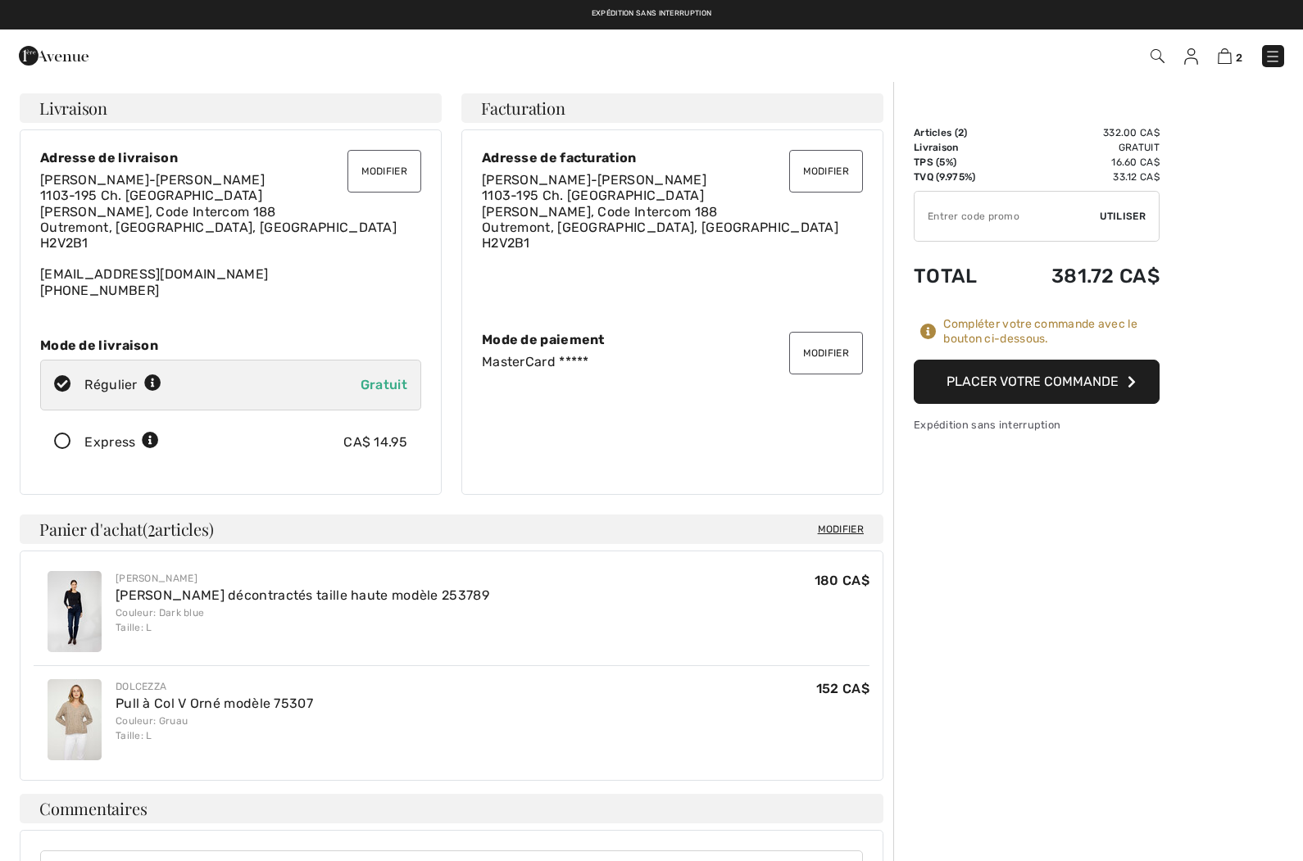
click at [397, 175] on button "Modifier" at bounding box center [384, 171] width 74 height 43
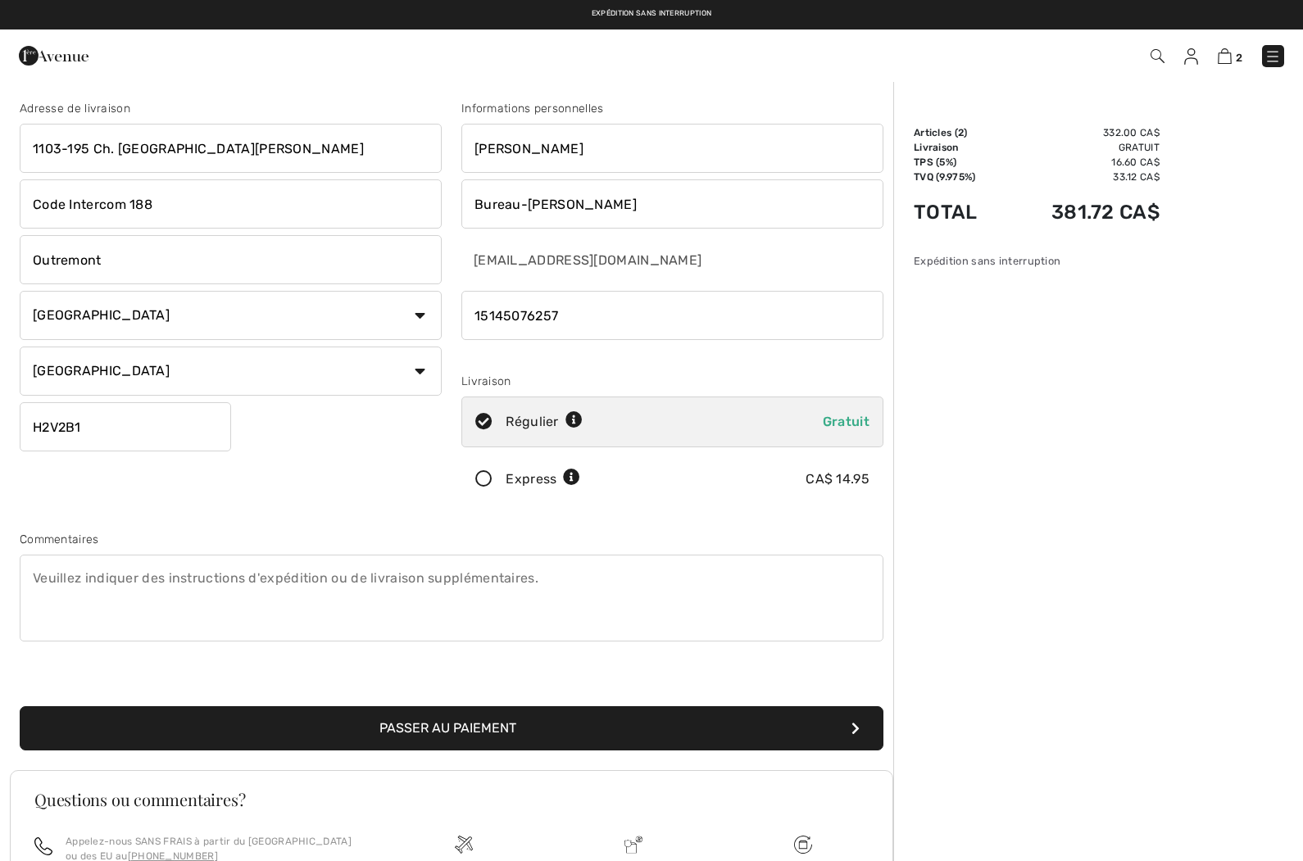
click at [210, 197] on input "Code Intercom 188" at bounding box center [231, 203] width 422 height 49
type input "C"
click at [548, 727] on button "Passer au paiement" at bounding box center [452, 728] width 864 height 44
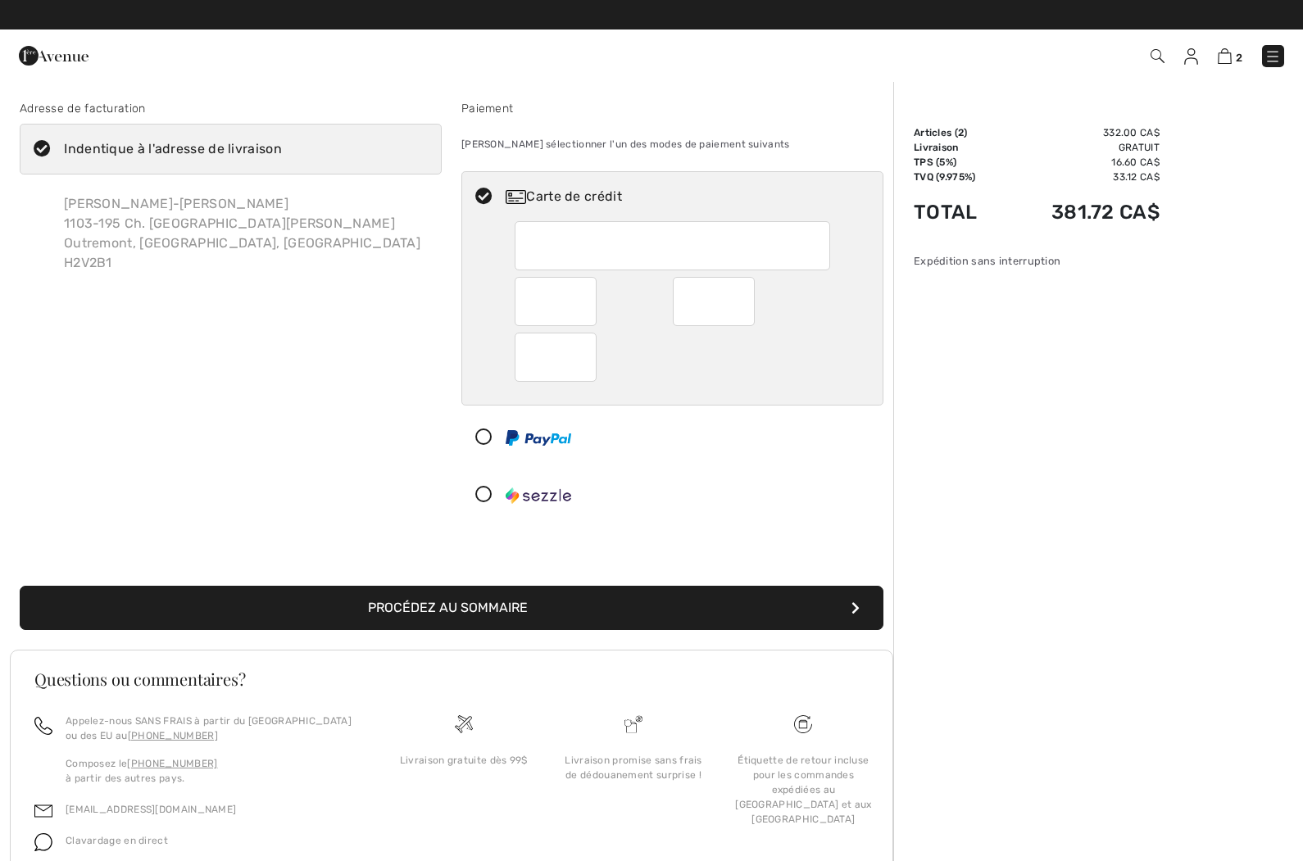
click at [751, 306] on div at bounding box center [714, 301] width 82 height 49
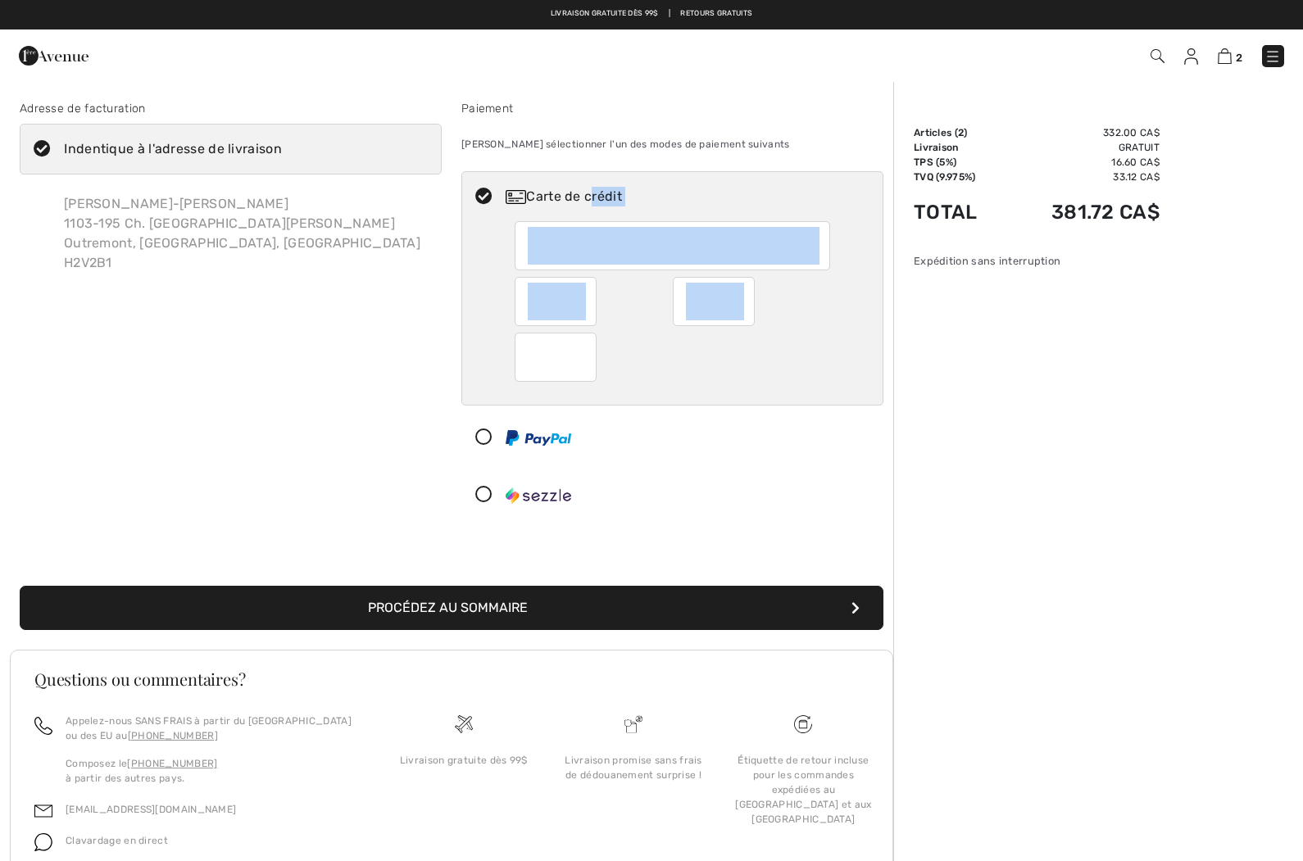
click at [701, 410] on div "Carte de crédit" at bounding box center [672, 345] width 422 height 349
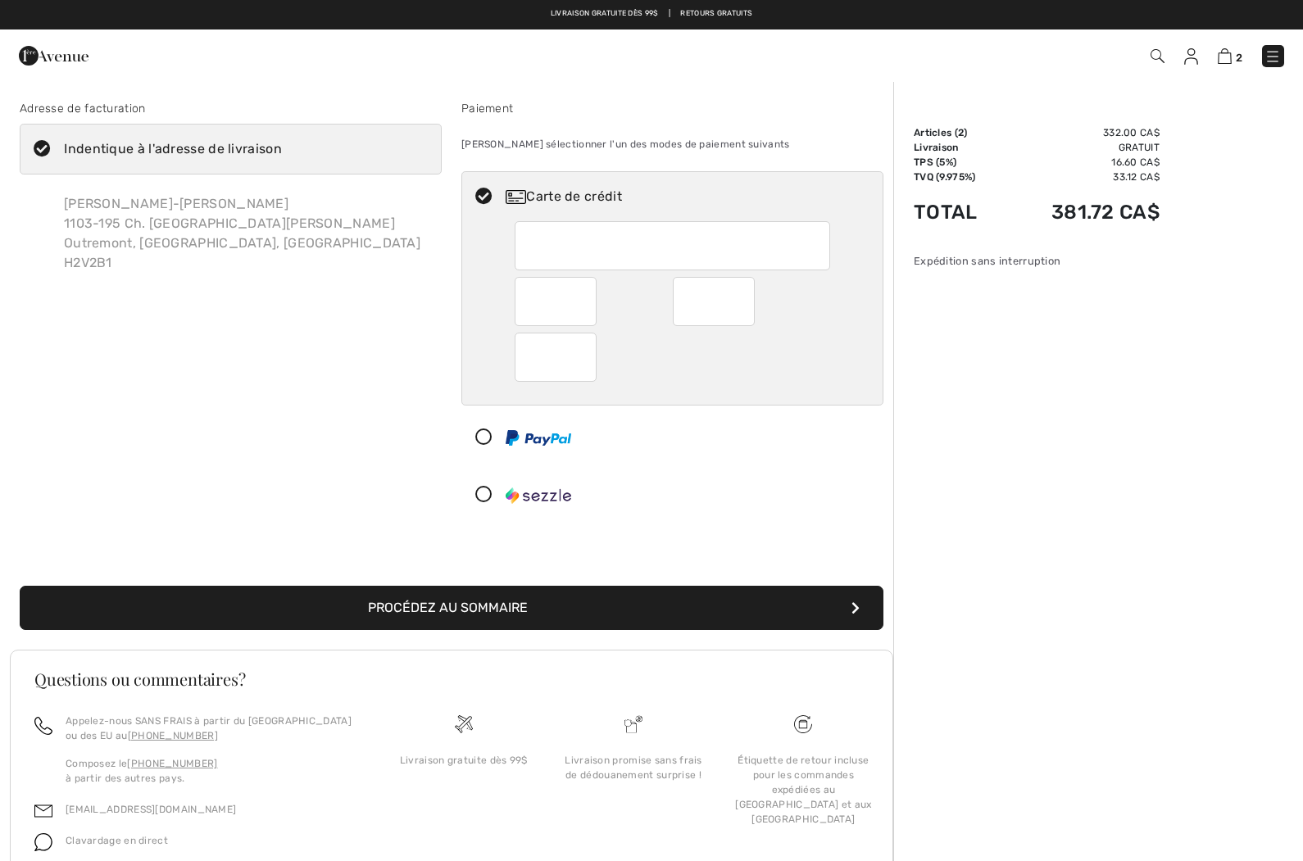
click at [750, 309] on div at bounding box center [714, 301] width 82 height 49
radio input "true"
click at [864, 602] on button "Procédez au sommaire" at bounding box center [452, 608] width 864 height 44
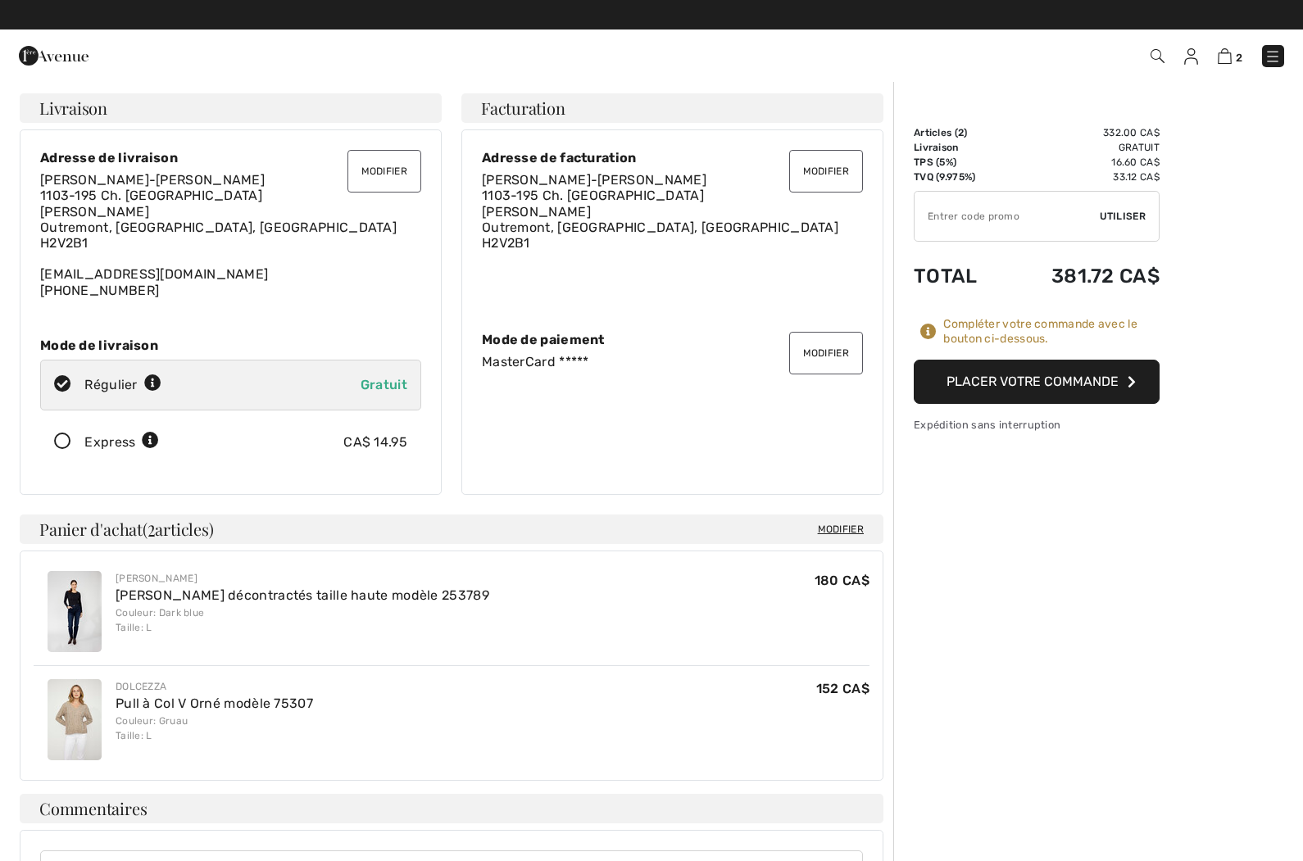
click at [1106, 383] on button "Placer votre commande" at bounding box center [1037, 382] width 246 height 44
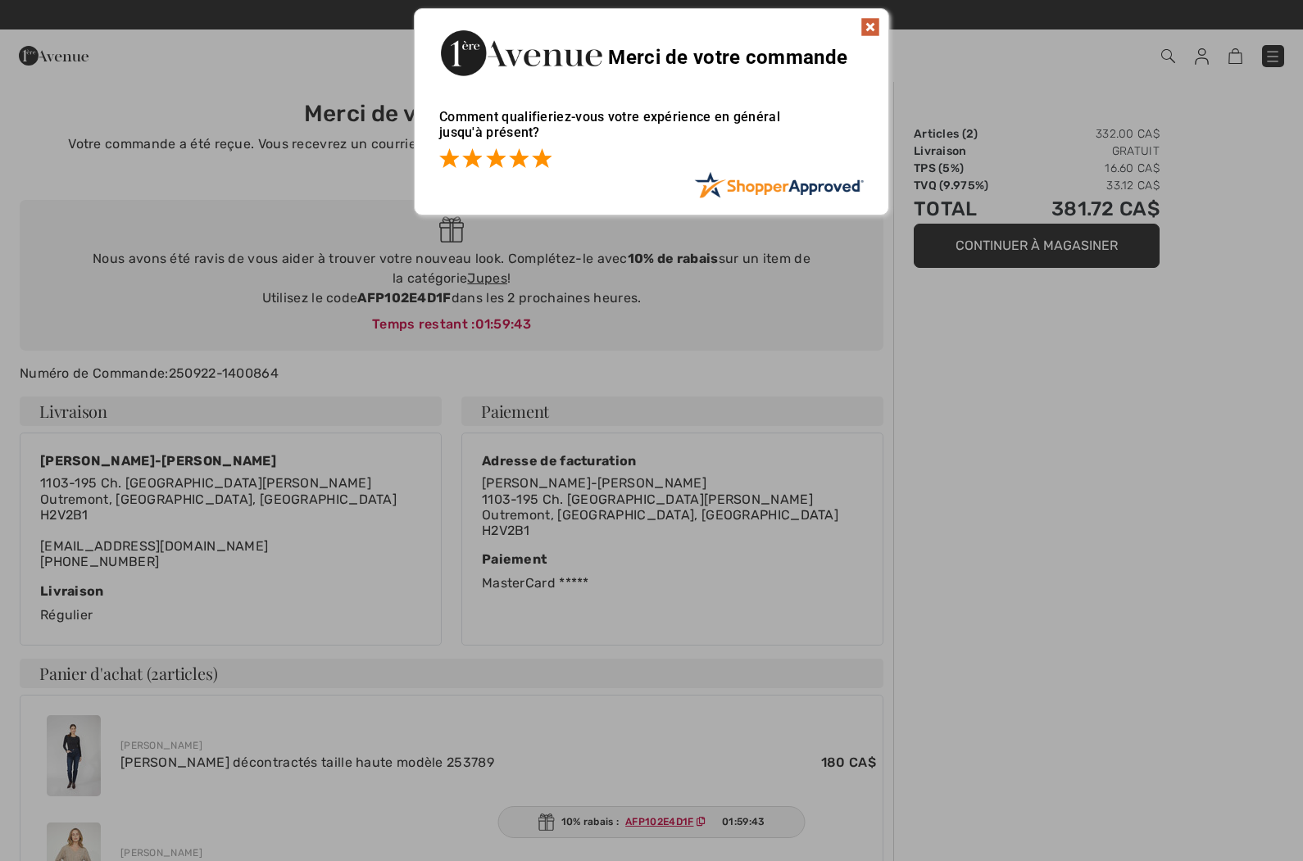
click at [551, 161] on span at bounding box center [542, 158] width 20 height 20
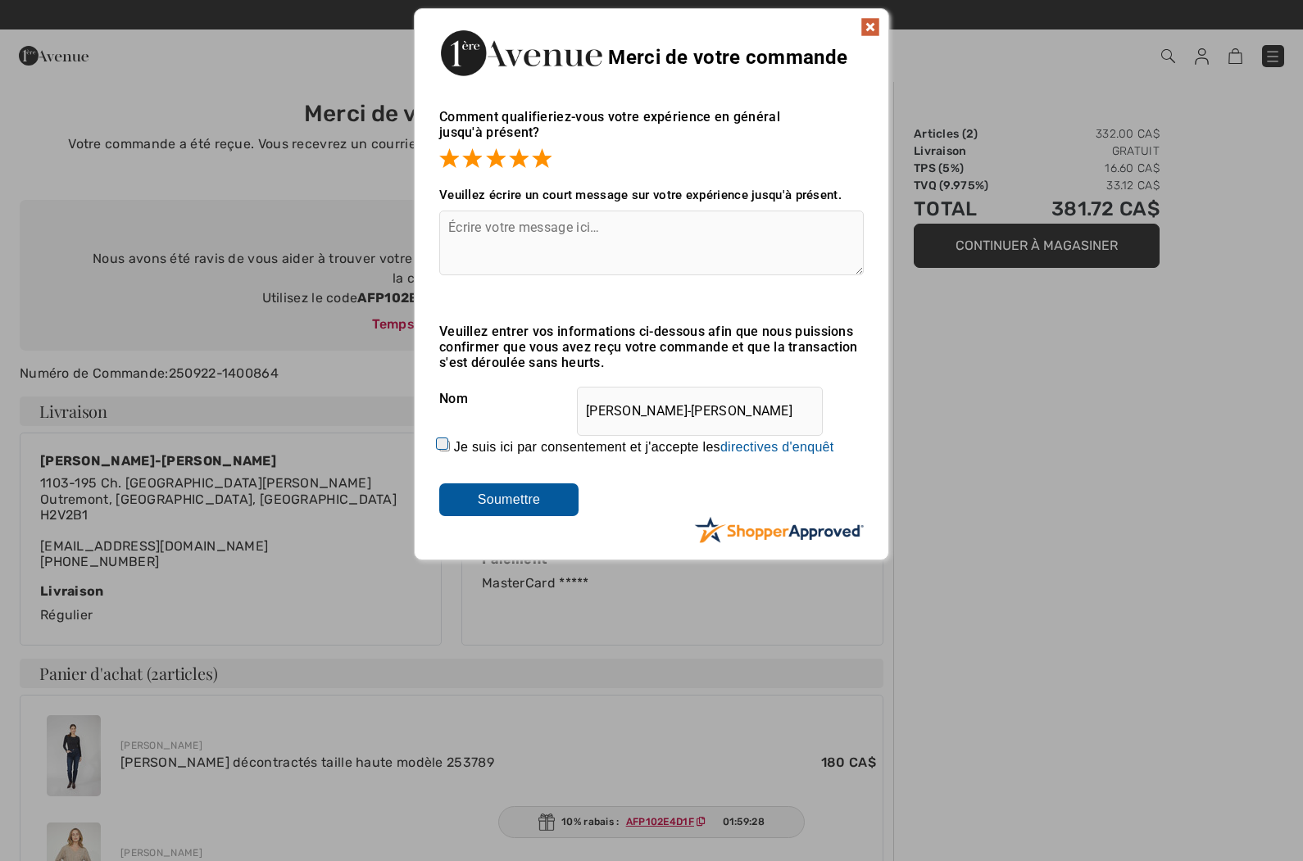
click at [461, 447] on label "Je suis ici par consentement et j'accepte les En soumettant une évaluation, vou…" at bounding box center [644, 447] width 380 height 15
click at [450, 447] on input "Je suis ici par consentement et j'accepte les En soumettant une évaluation, vou…" at bounding box center [444, 446] width 11 height 11
checkbox input "true"
click at [536, 502] on input "Soumettre" at bounding box center [508, 499] width 139 height 33
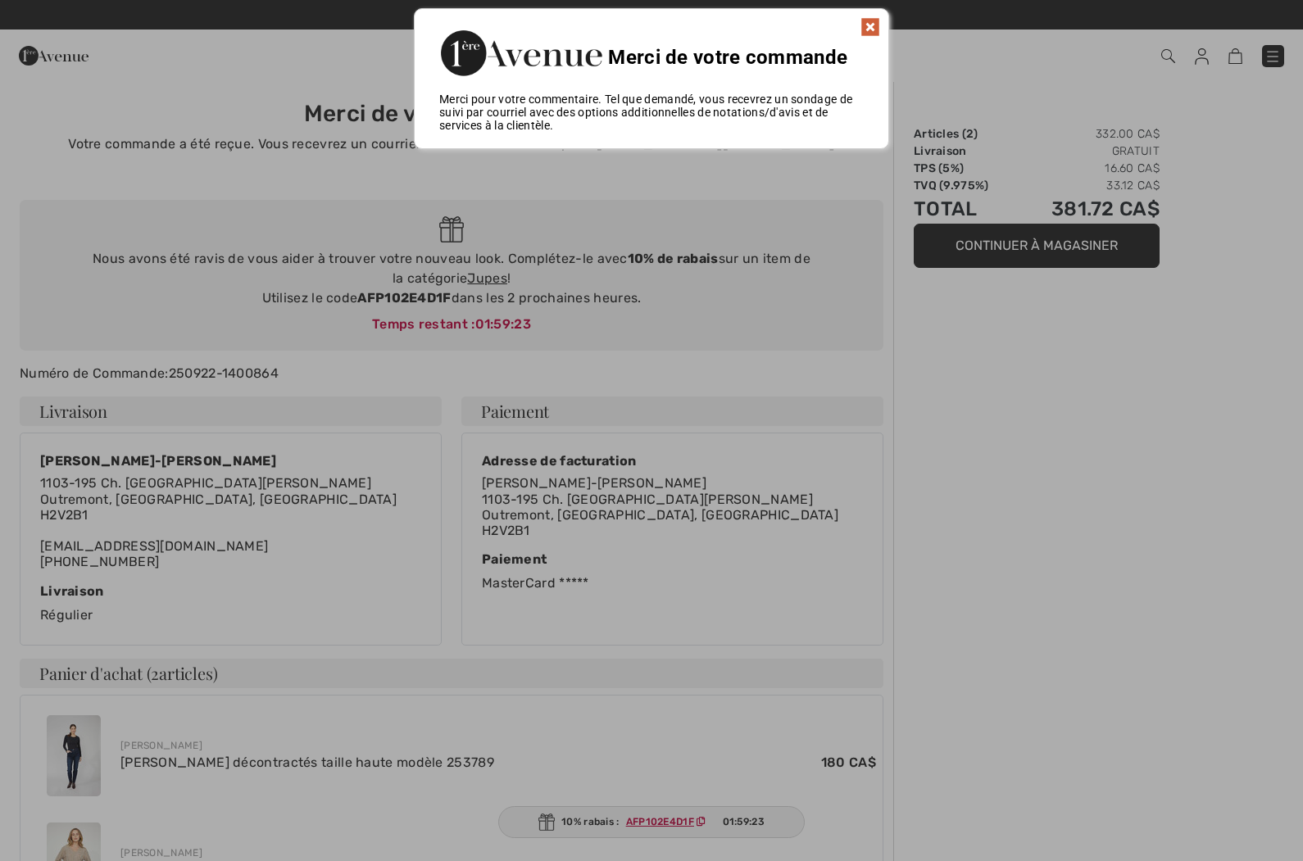
click at [872, 26] on img at bounding box center [870, 27] width 20 height 20
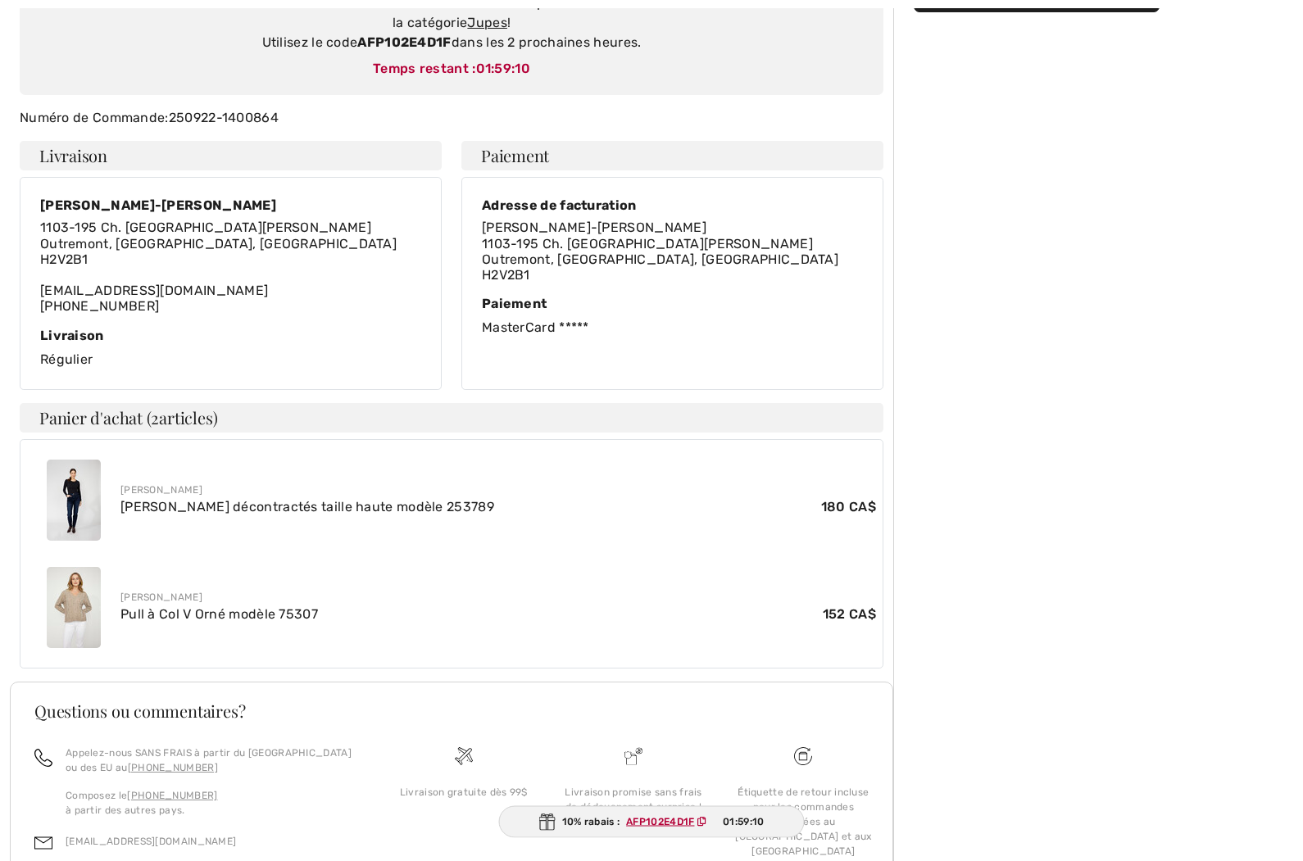
scroll to position [286, 0]
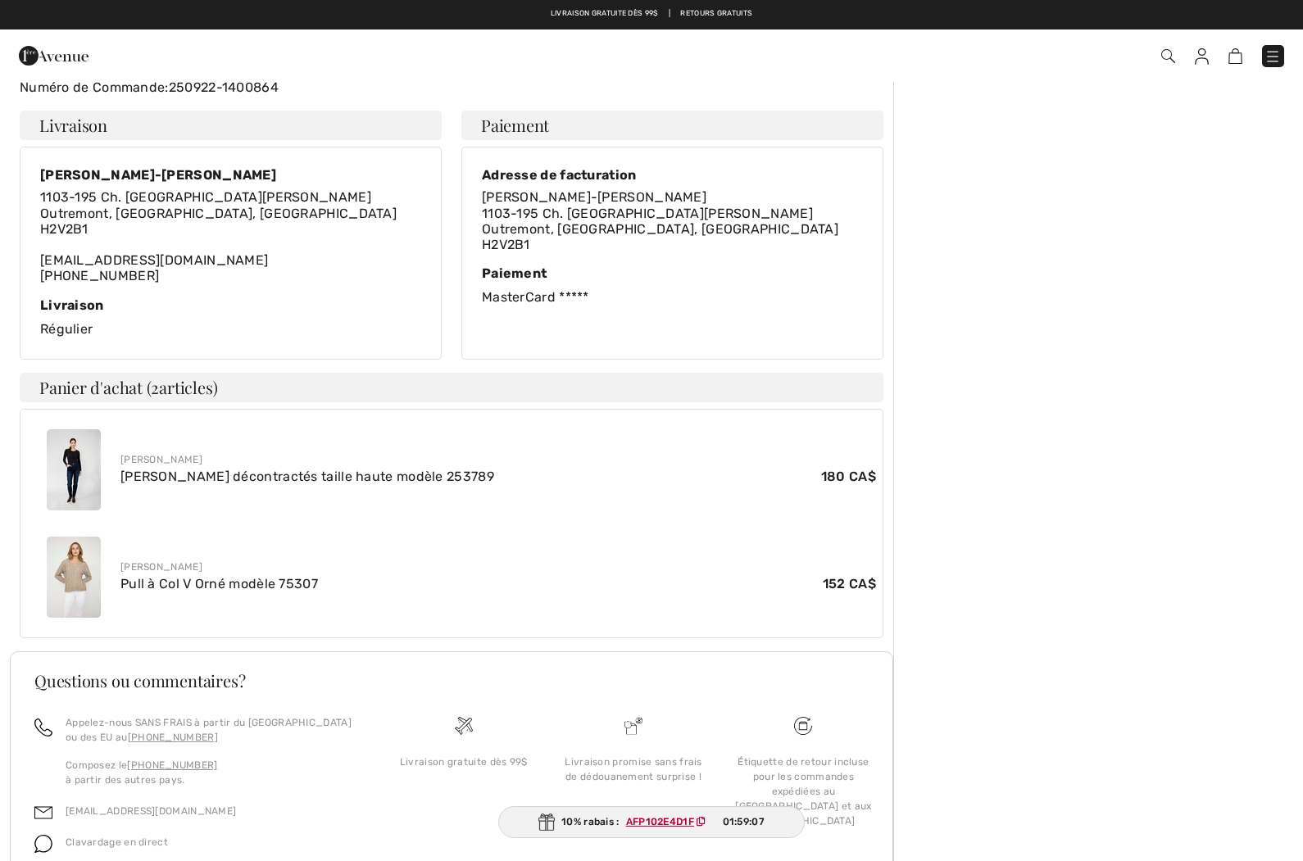
click at [674, 828] on ins "AFP102E4D1F" at bounding box center [660, 821] width 68 height 11
click at [681, 828] on ins "AFP102E4D1F" at bounding box center [659, 821] width 68 height 11
click at [663, 828] on ins "AFP102E4D1F" at bounding box center [660, 821] width 68 height 11
click at [693, 829] on span "AFP102E4D1F" at bounding box center [669, 821] width 101 height 15
